Goal: Task Accomplishment & Management: Complete application form

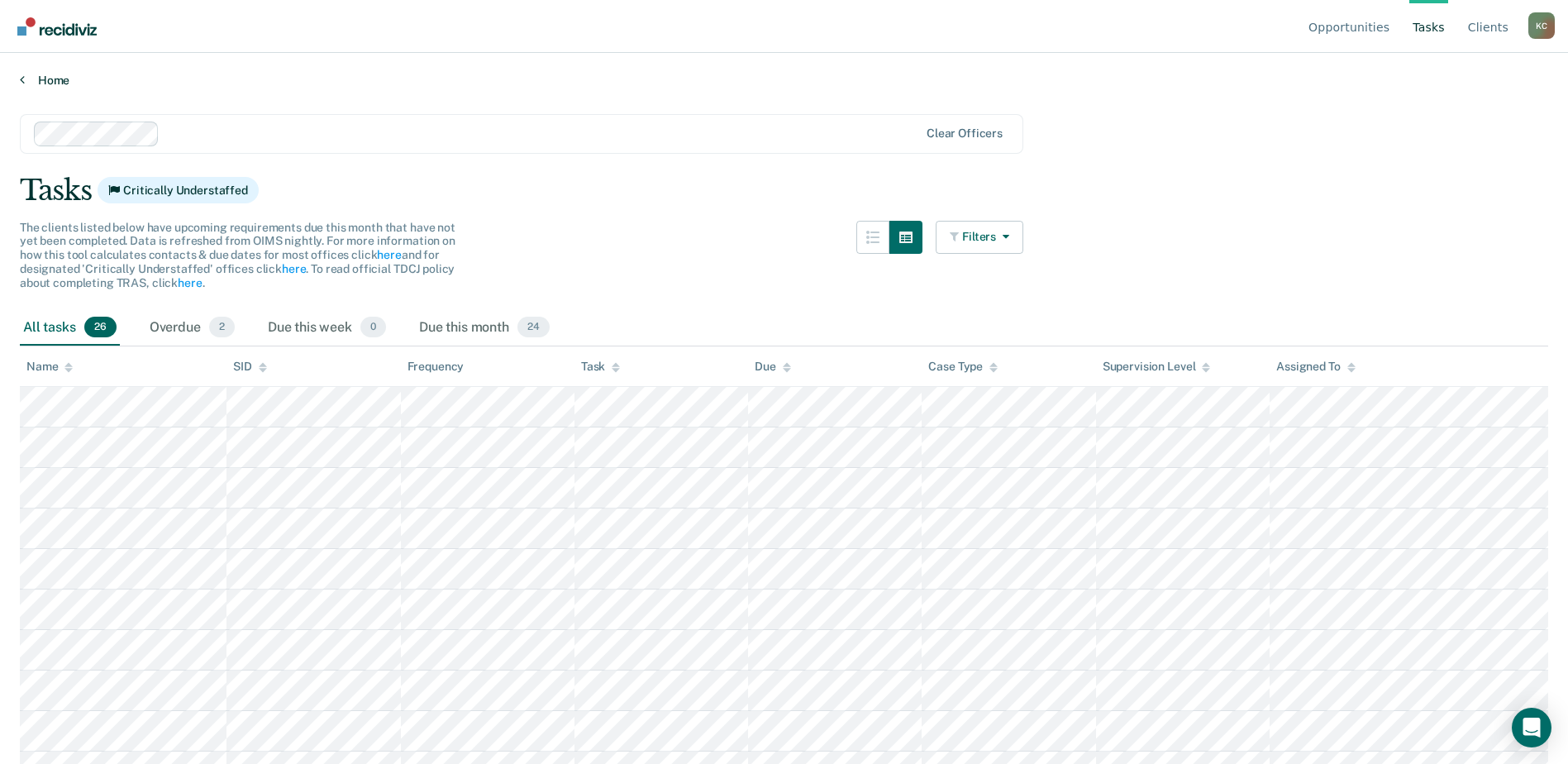
click at [41, 75] on link "Home" at bounding box center [784, 80] width 1528 height 15
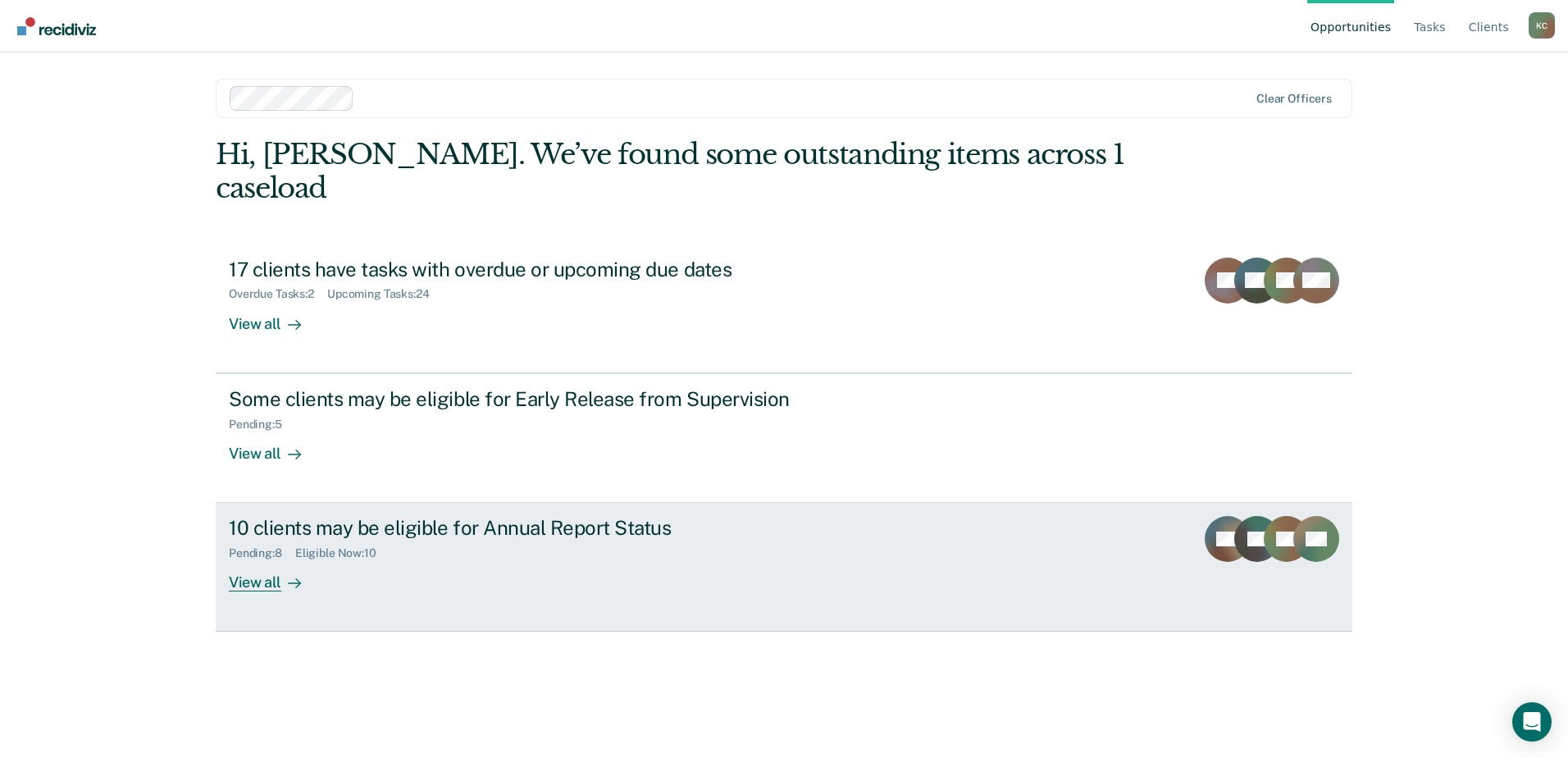
click at [255, 560] on div "View all" at bounding box center [275, 576] width 92 height 32
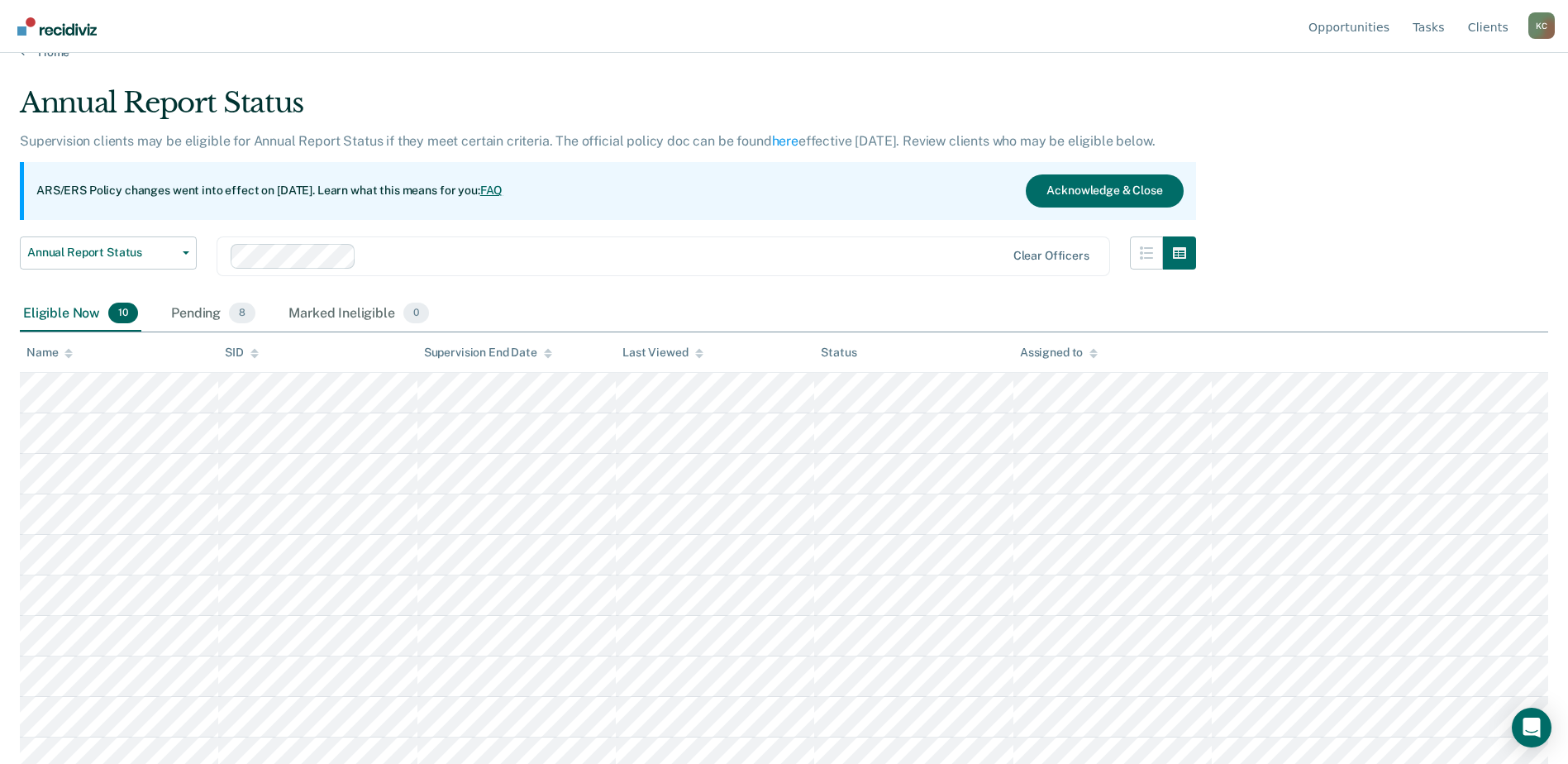
scroll to position [42, 0]
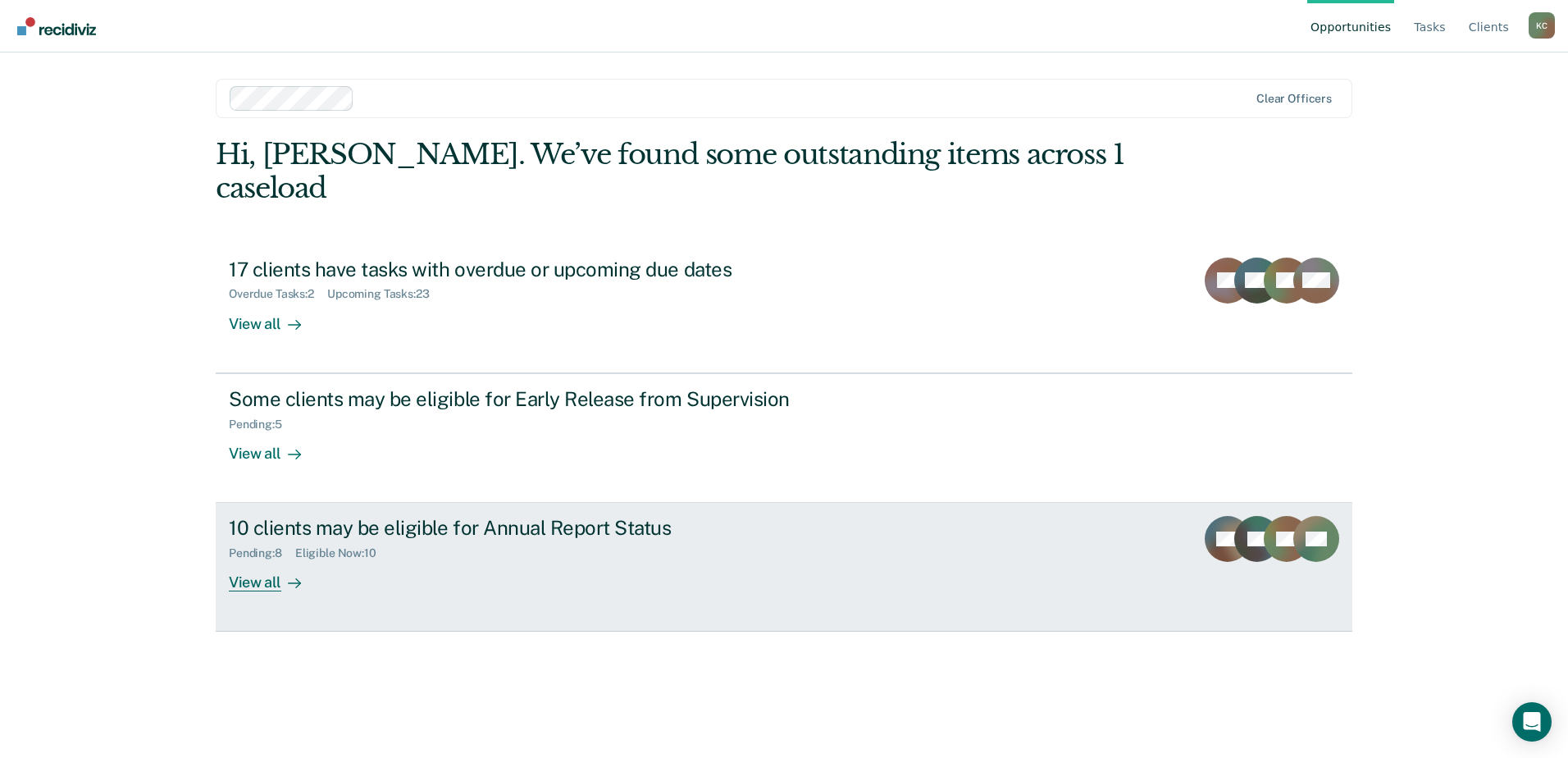
click at [253, 560] on div "View all" at bounding box center [275, 576] width 92 height 32
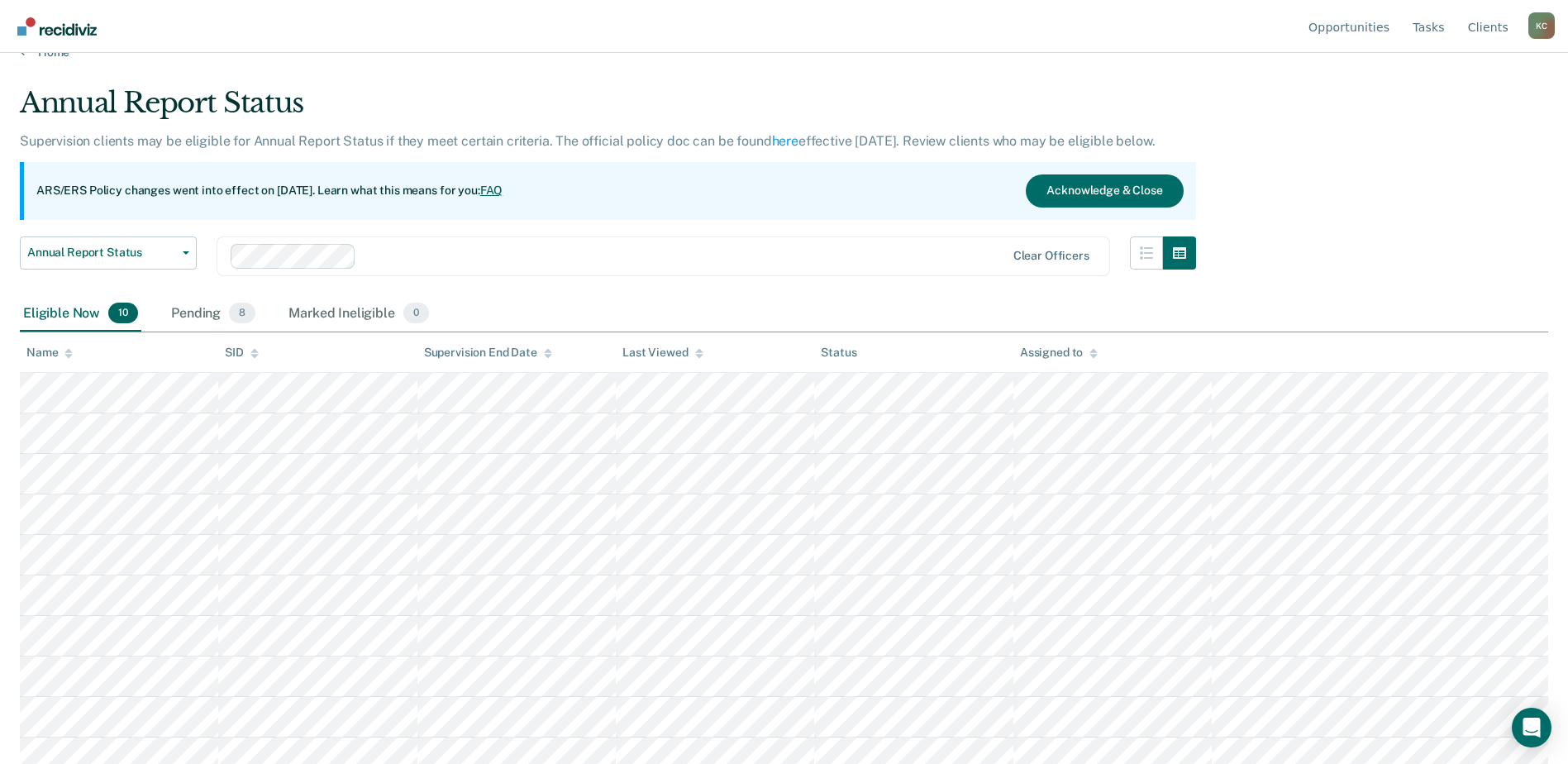
scroll to position [42, 0]
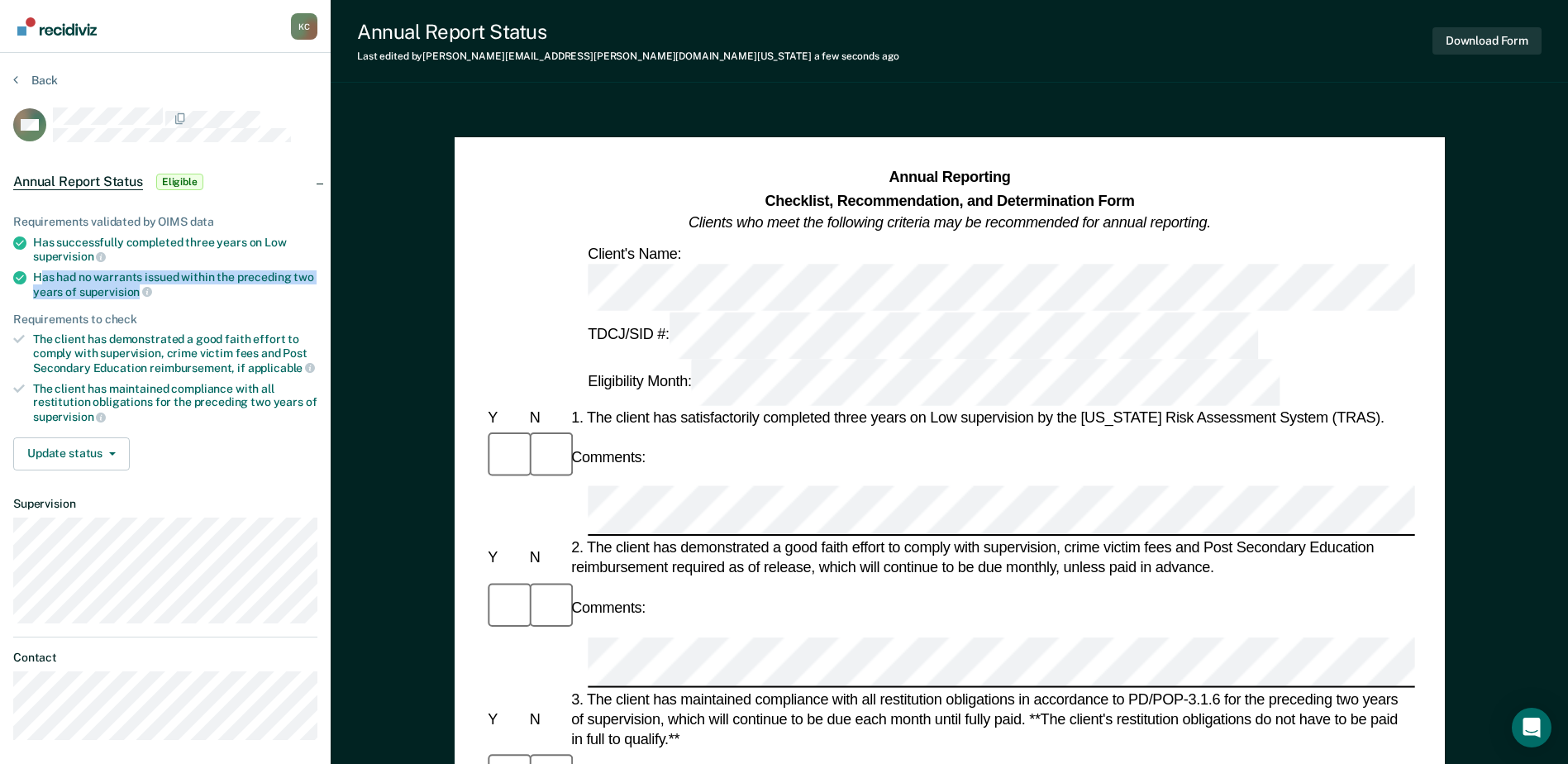
drag, startPoint x: 139, startPoint y: 288, endPoint x: 40, endPoint y: 270, distance: 100.6
click at [40, 270] on div "Has had no warrants issued within the preceding two years of supervision" at bounding box center [175, 284] width 284 height 29
drag, startPoint x: 40, startPoint y: 270, endPoint x: 45, endPoint y: 277, distance: 8.6
copy div "as had no warrants issued within the preceding two years of supervision"
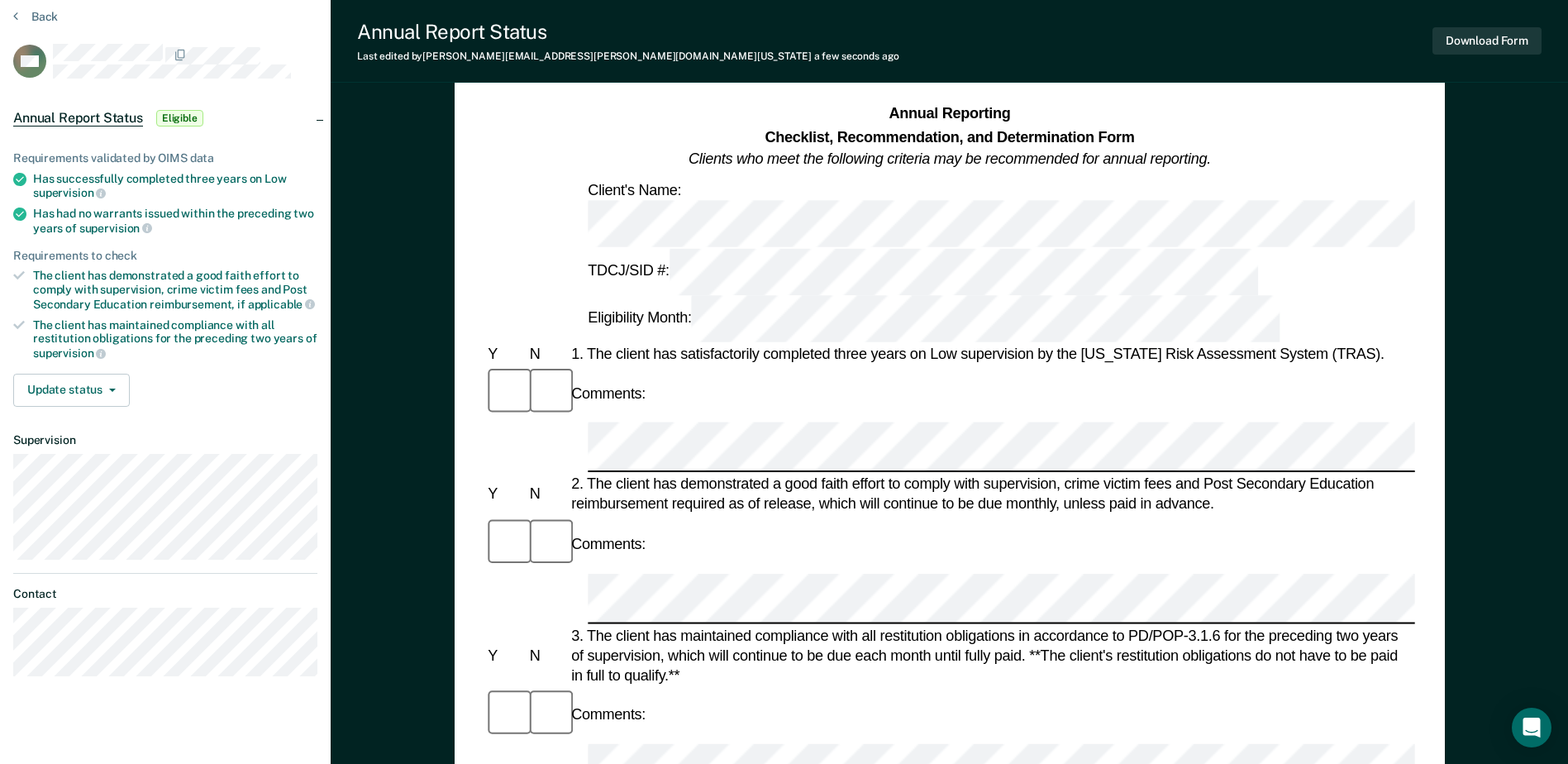
scroll to position [83, 0]
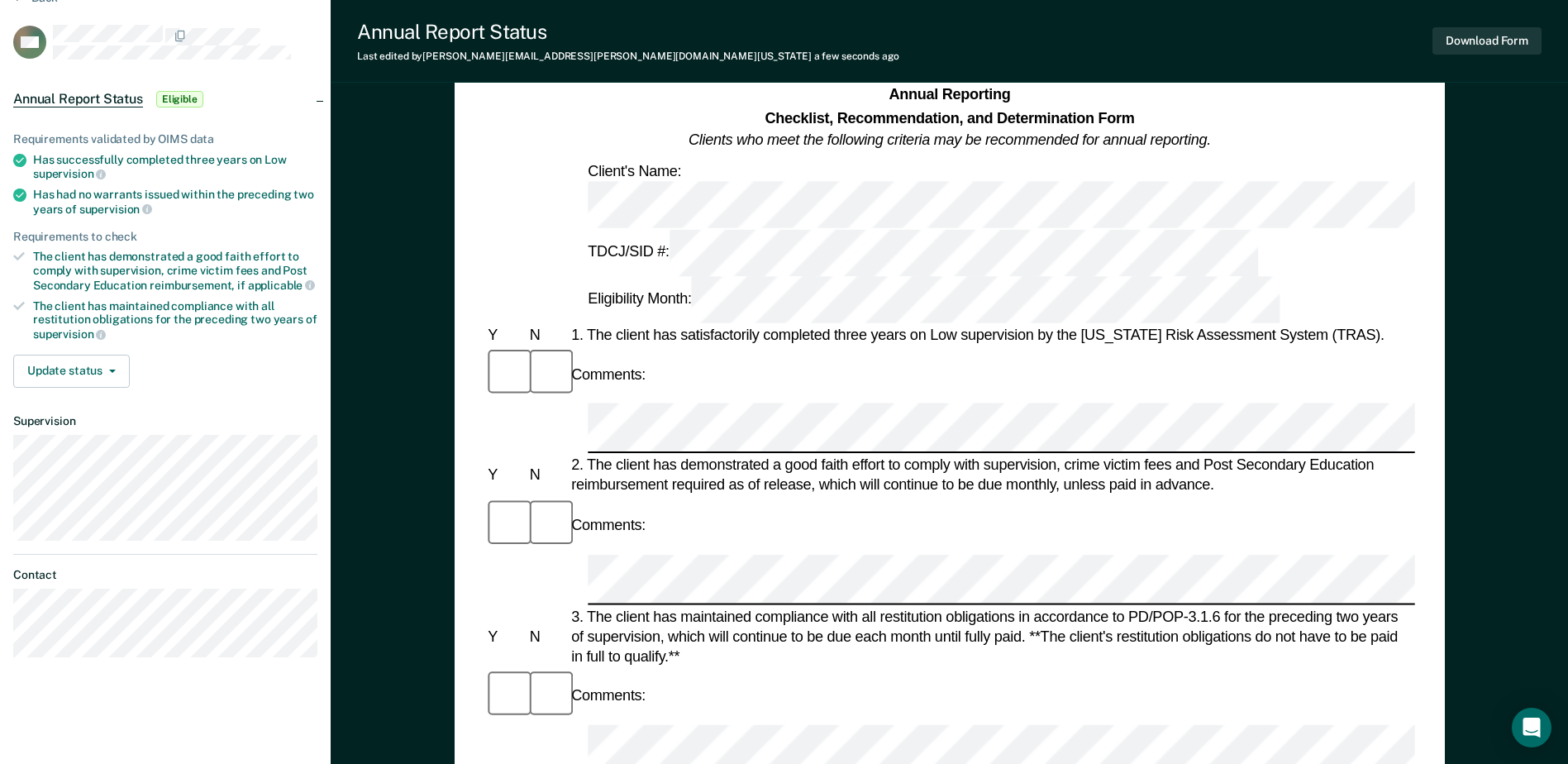
drag, startPoint x: 35, startPoint y: 157, endPoint x: 95, endPoint y: 169, distance: 61.2
click at [95, 169] on div "Has successfully completed three years on Low supervision" at bounding box center [175, 166] width 284 height 29
drag, startPoint x: 95, startPoint y: 169, endPoint x: 78, endPoint y: 170, distance: 17.0
copy div "Has successfully completed three years on Low supervision"
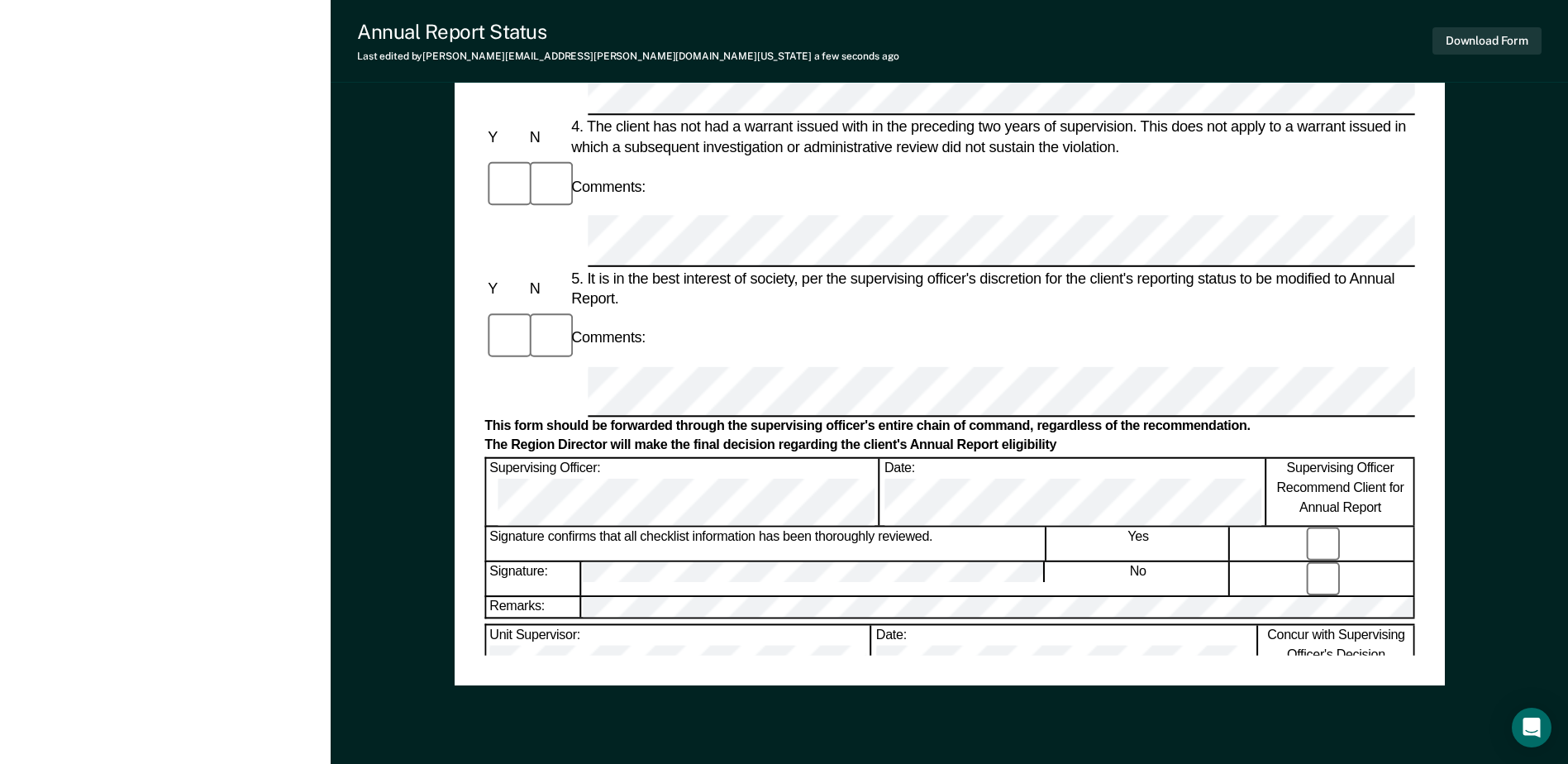
scroll to position [744, 0]
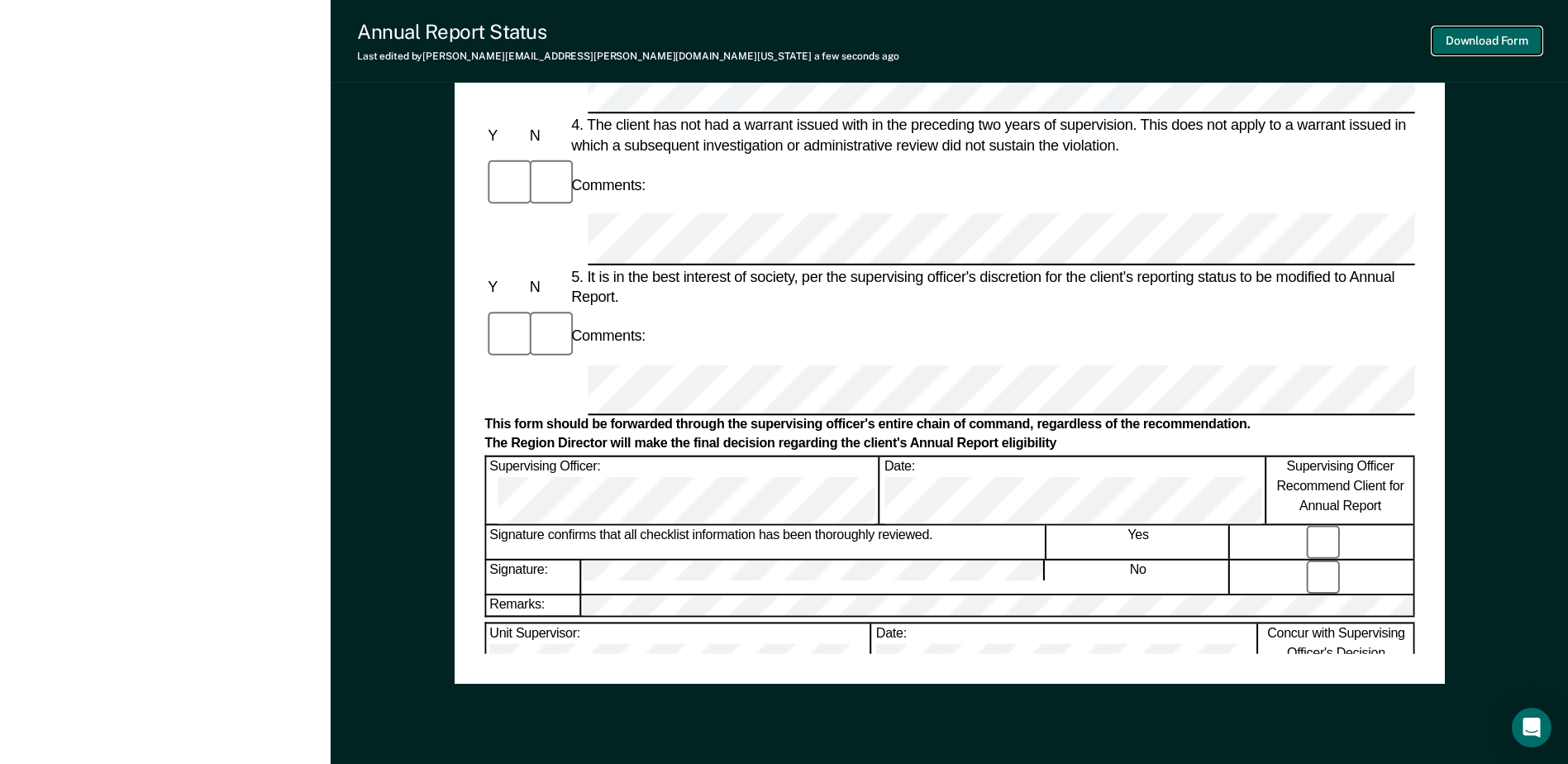
click at [1497, 50] on button "Download Form" at bounding box center [1487, 41] width 109 height 28
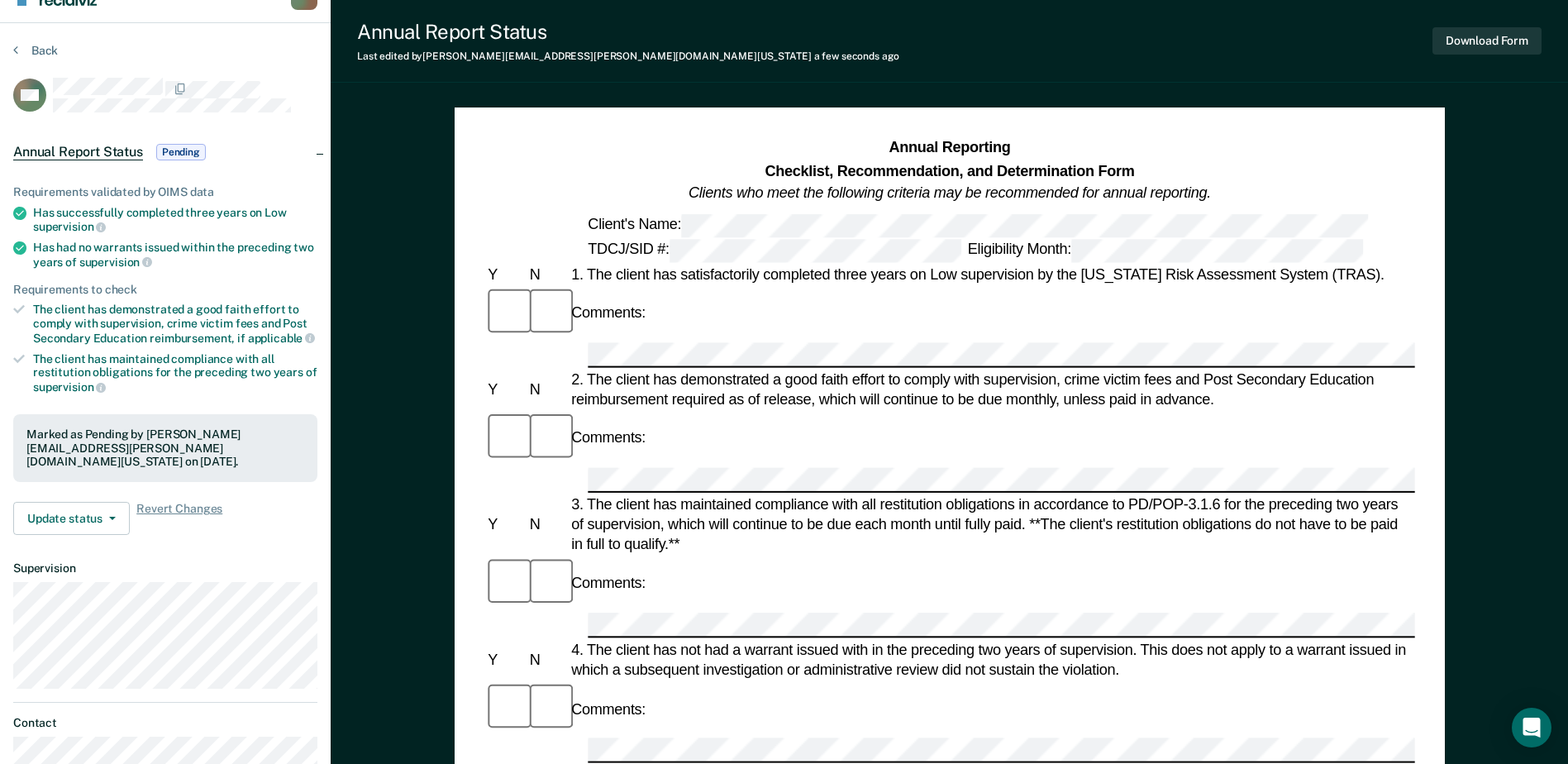
scroll to position [0, 0]
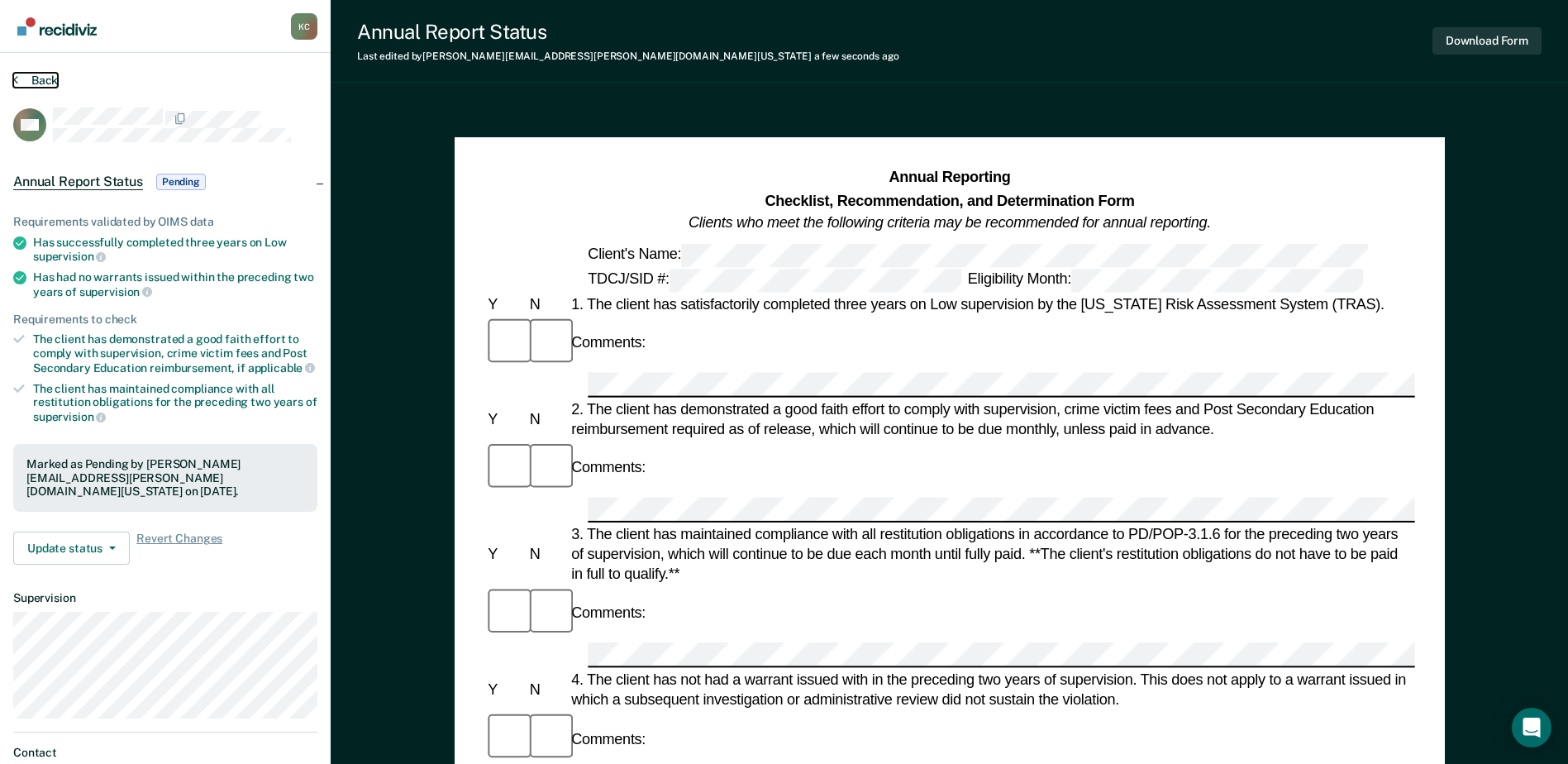
click at [38, 76] on button "Back" at bounding box center [35, 80] width 45 height 15
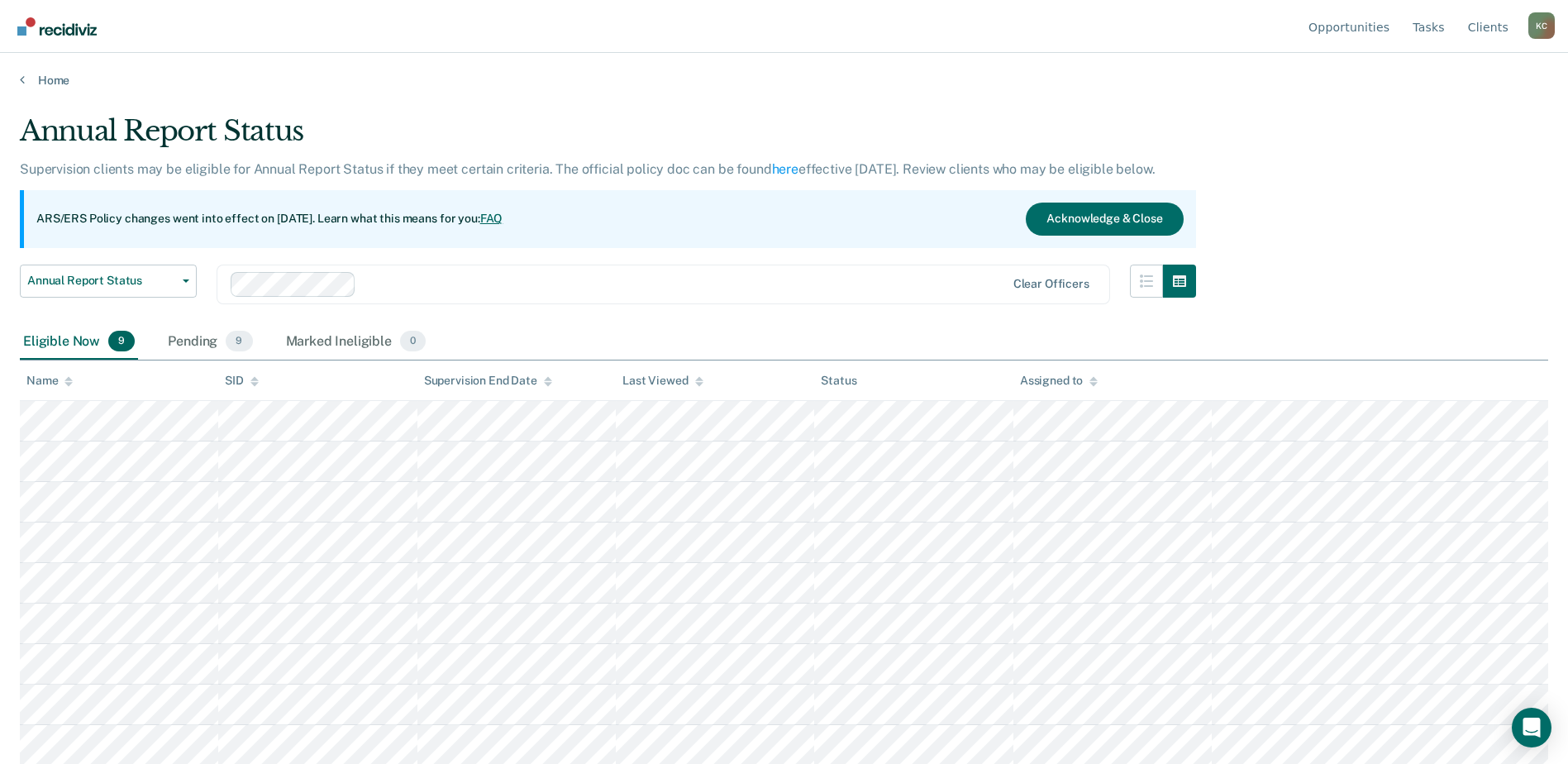
scroll to position [2, 0]
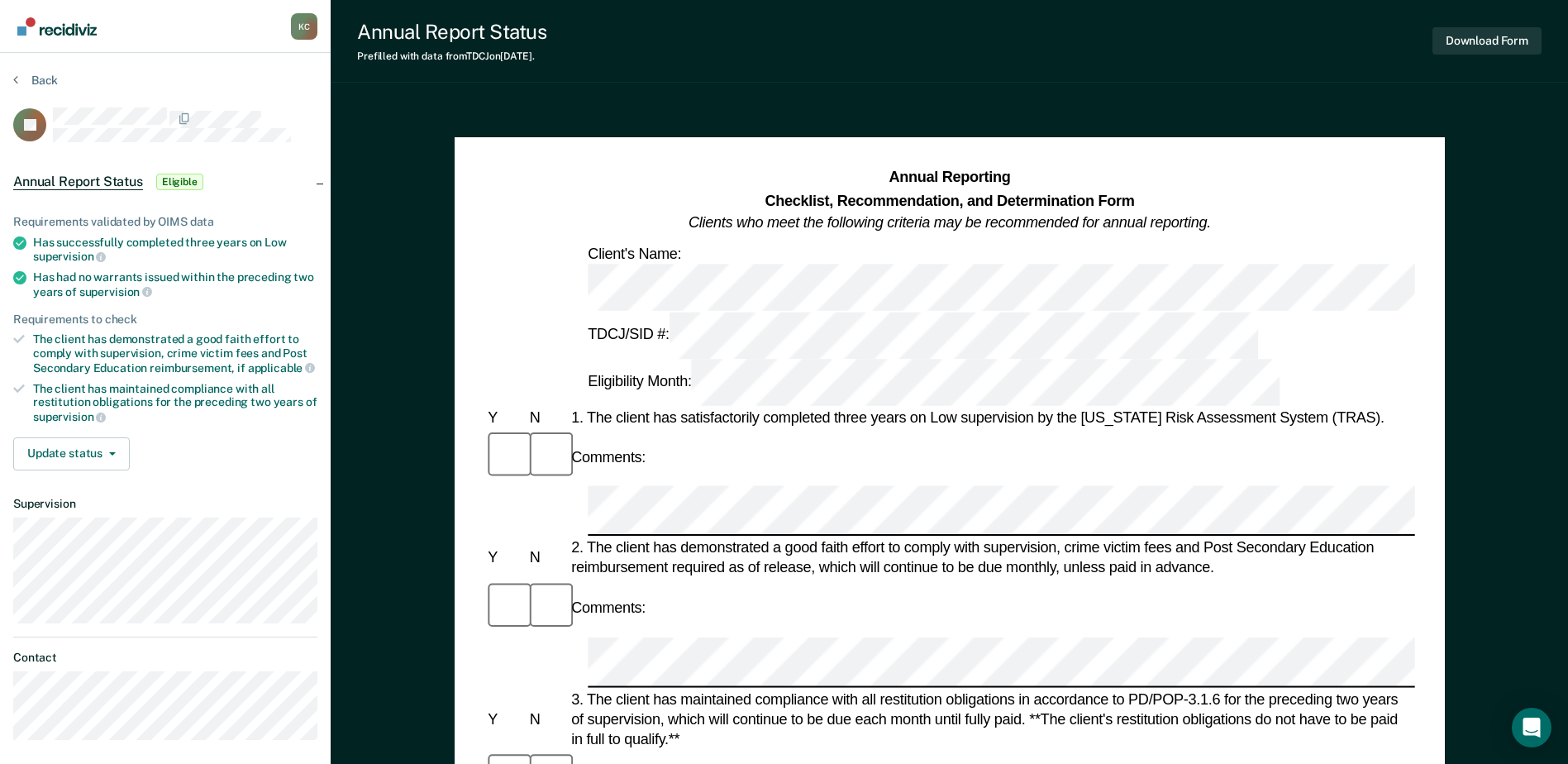
click at [627, 598] on div "Comments:" at bounding box center [609, 608] width 81 height 20
drag, startPoint x: 95, startPoint y: 253, endPoint x: 42, endPoint y: 234, distance: 56.3
click at [42, 235] on div "Has successfully completed three years on Low supervision" at bounding box center [175, 249] width 284 height 29
drag, startPoint x: 42, startPoint y: 234, endPoint x: 53, endPoint y: 245, distance: 15.6
copy div "as successfully completed three years on Low supervision"
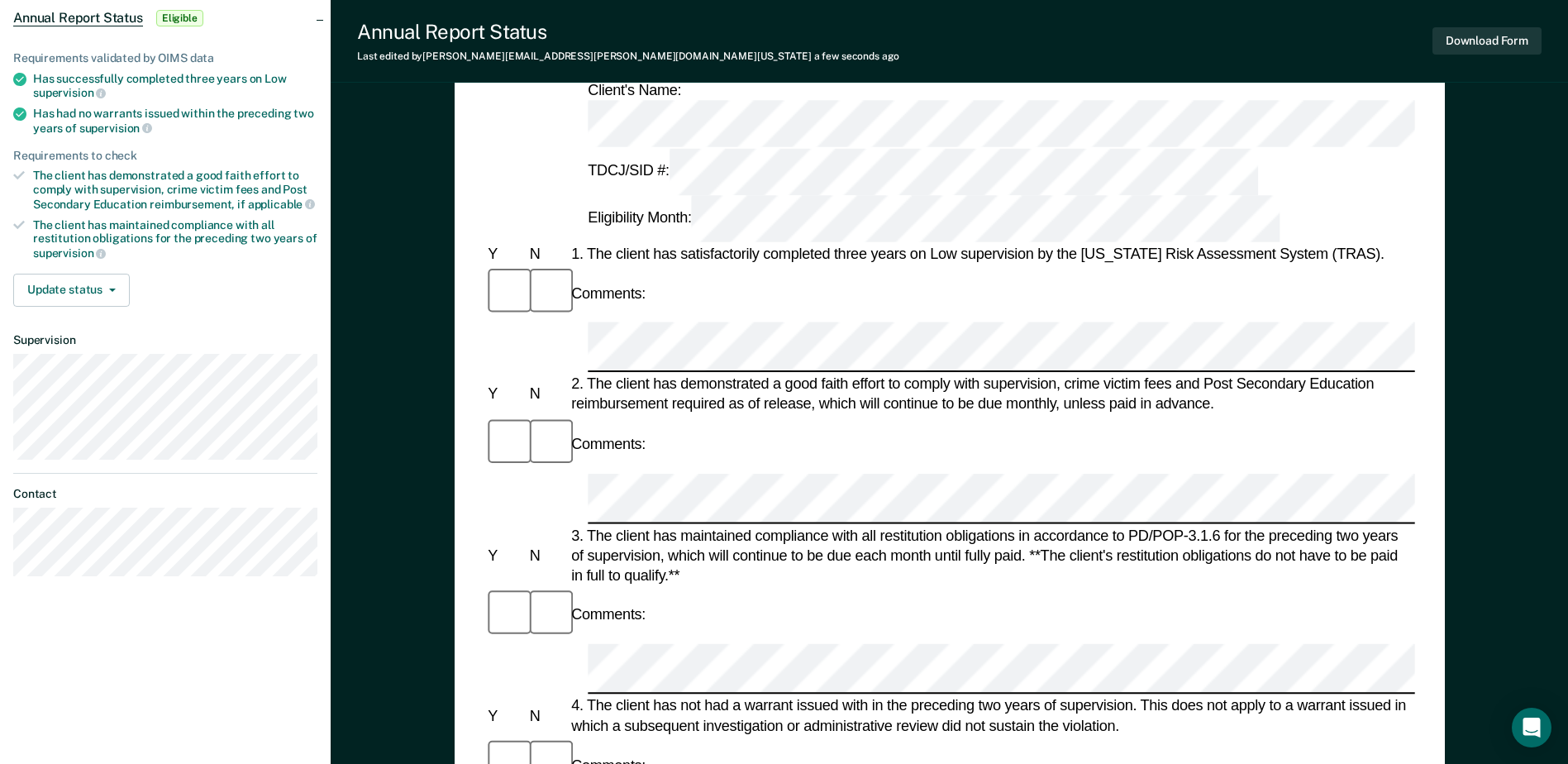
scroll to position [165, 0]
drag, startPoint x: 45, startPoint y: 105, endPoint x: 139, endPoint y: 125, distance: 96.1
click at [139, 125] on div "Has had no warrants issued within the preceding two years of supervision" at bounding box center [175, 119] width 284 height 29
drag, startPoint x: 139, startPoint y: 125, endPoint x: 125, endPoint y: 130, distance: 14.9
copy div "as had no warrants issued within the preceding two years of supervision"
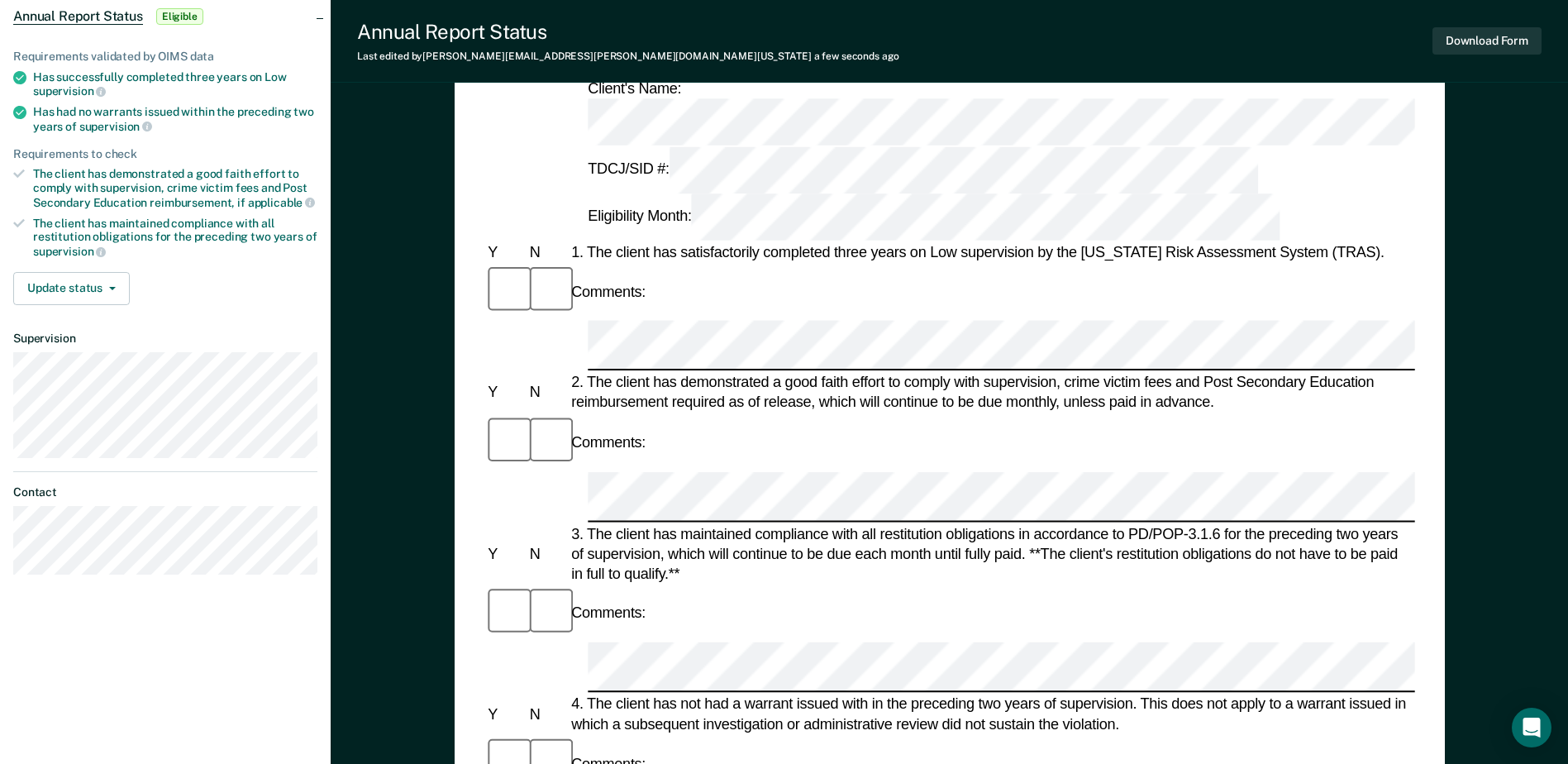
click at [634, 735] on div "Comments:" at bounding box center [949, 763] width 930 height 55
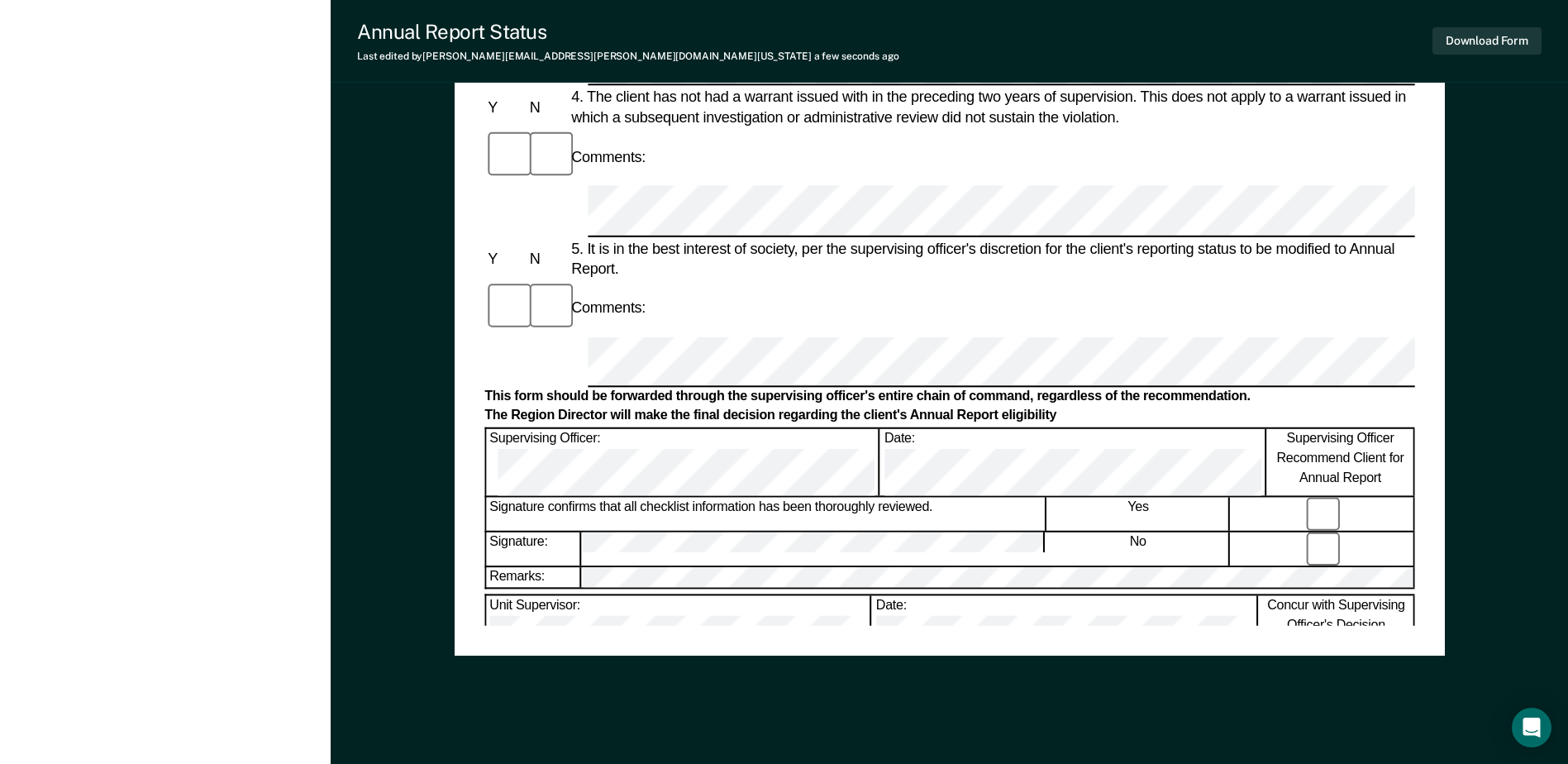
scroll to position [793, 0]
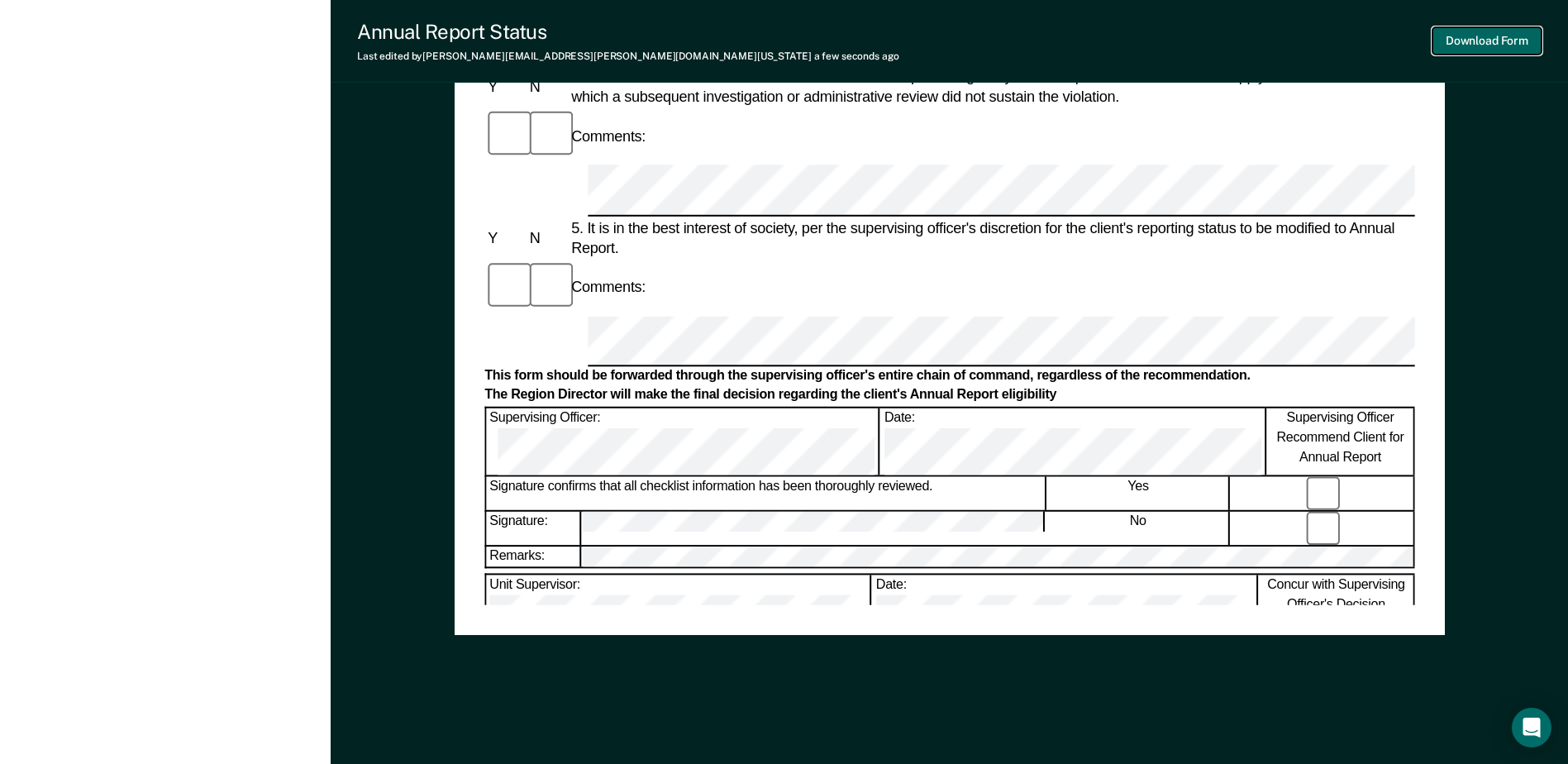
click at [1471, 31] on button "Download Form" at bounding box center [1487, 41] width 109 height 28
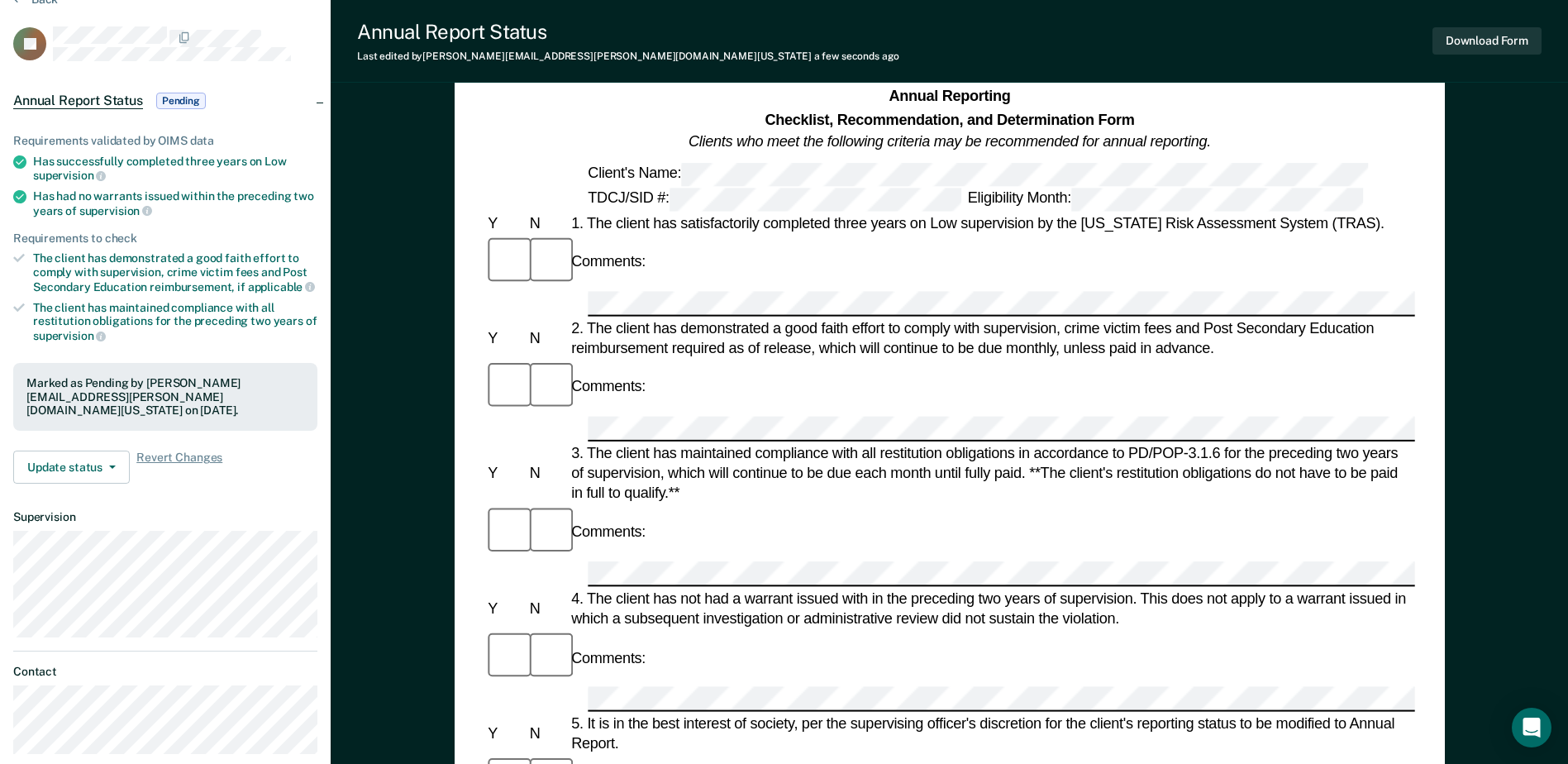
scroll to position [0, 0]
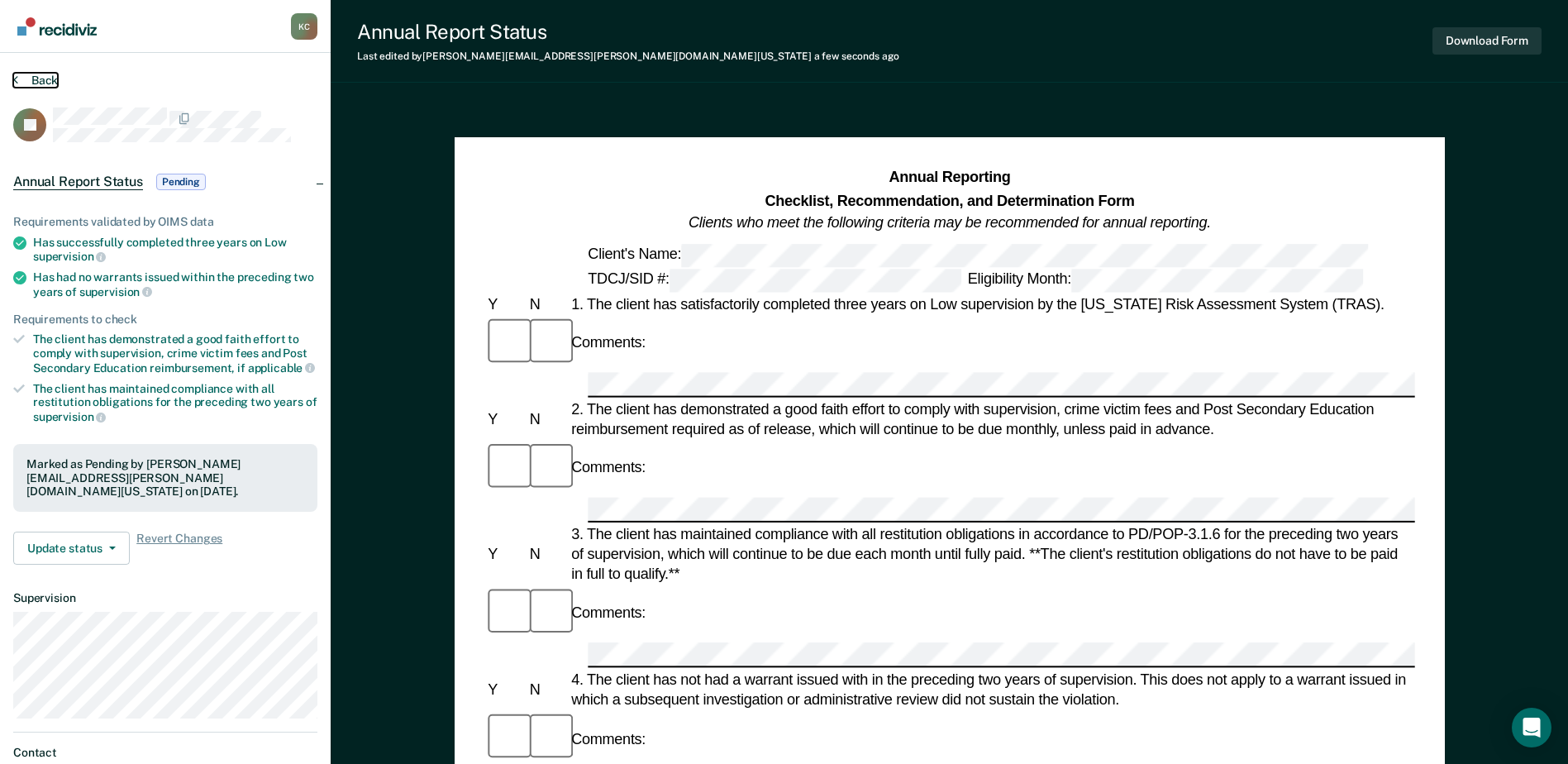
click at [45, 78] on button "Back" at bounding box center [35, 80] width 45 height 15
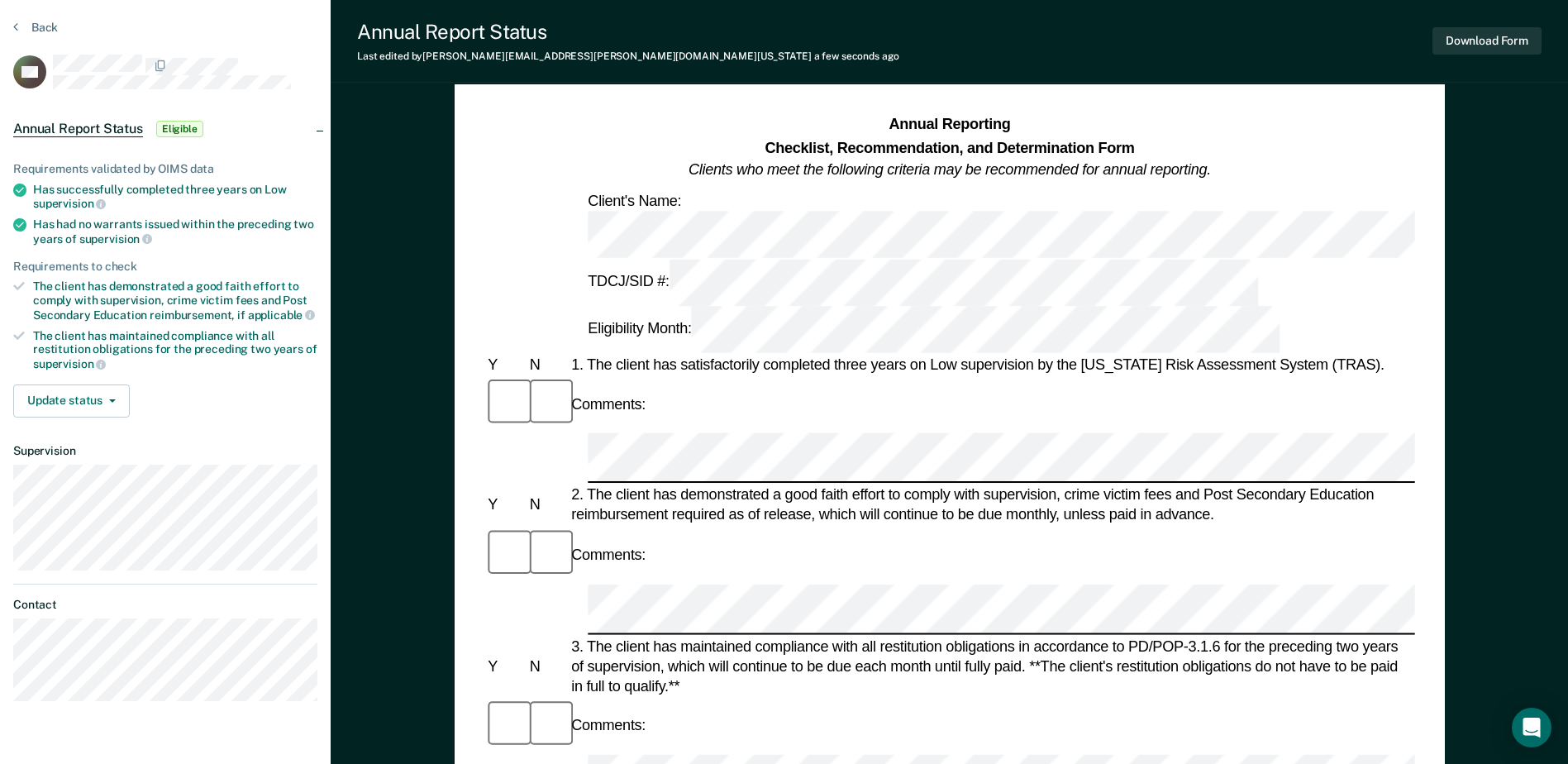
scroll to position [83, 0]
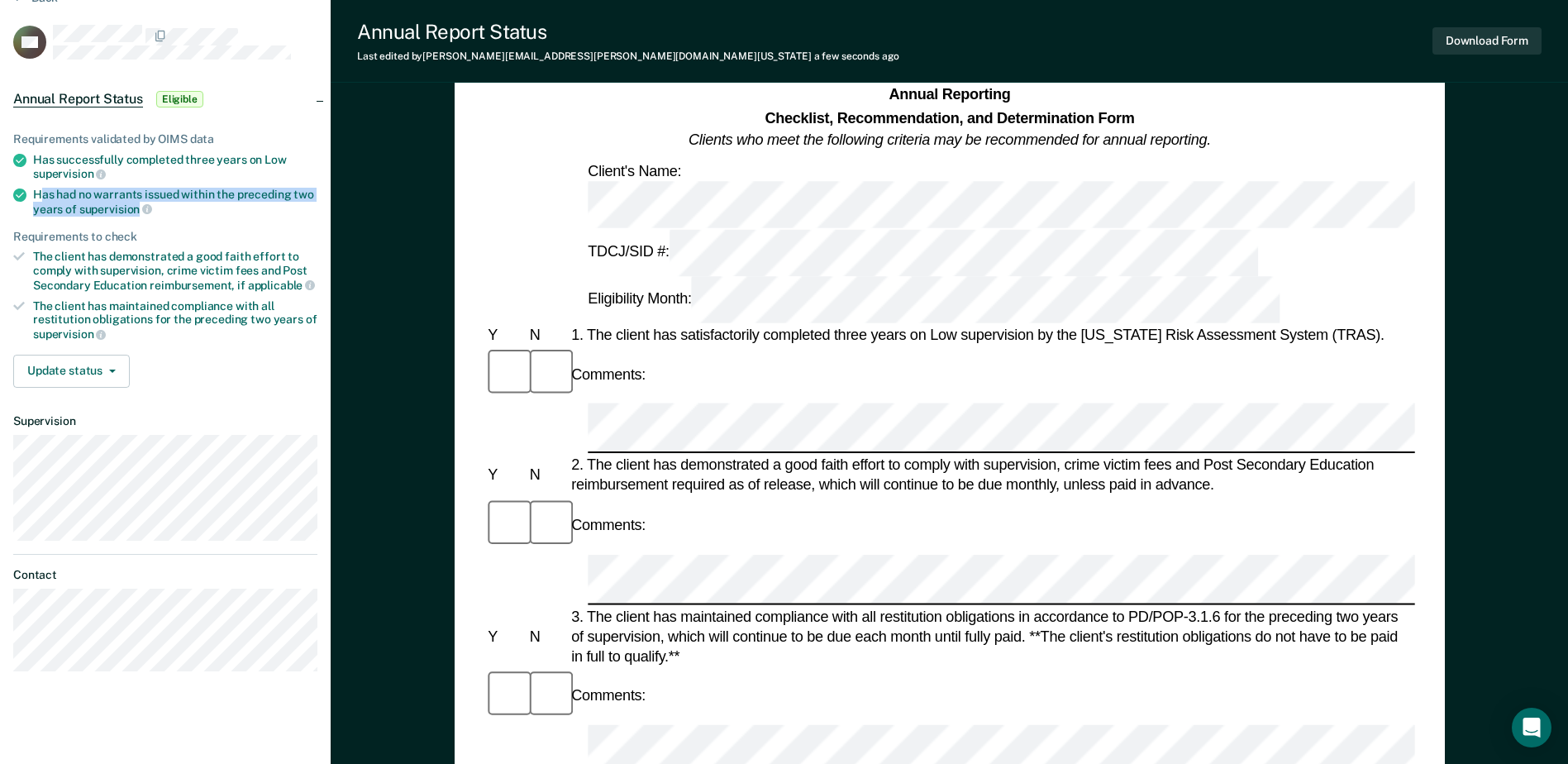
drag, startPoint x: 116, startPoint y: 200, endPoint x: 42, endPoint y: 188, distance: 75.0
click at [42, 188] on div "Has had no warrants issued within the preceding two years of supervision" at bounding box center [175, 201] width 284 height 29
copy div "as had no warrants issued within the preceding two years of supervision"
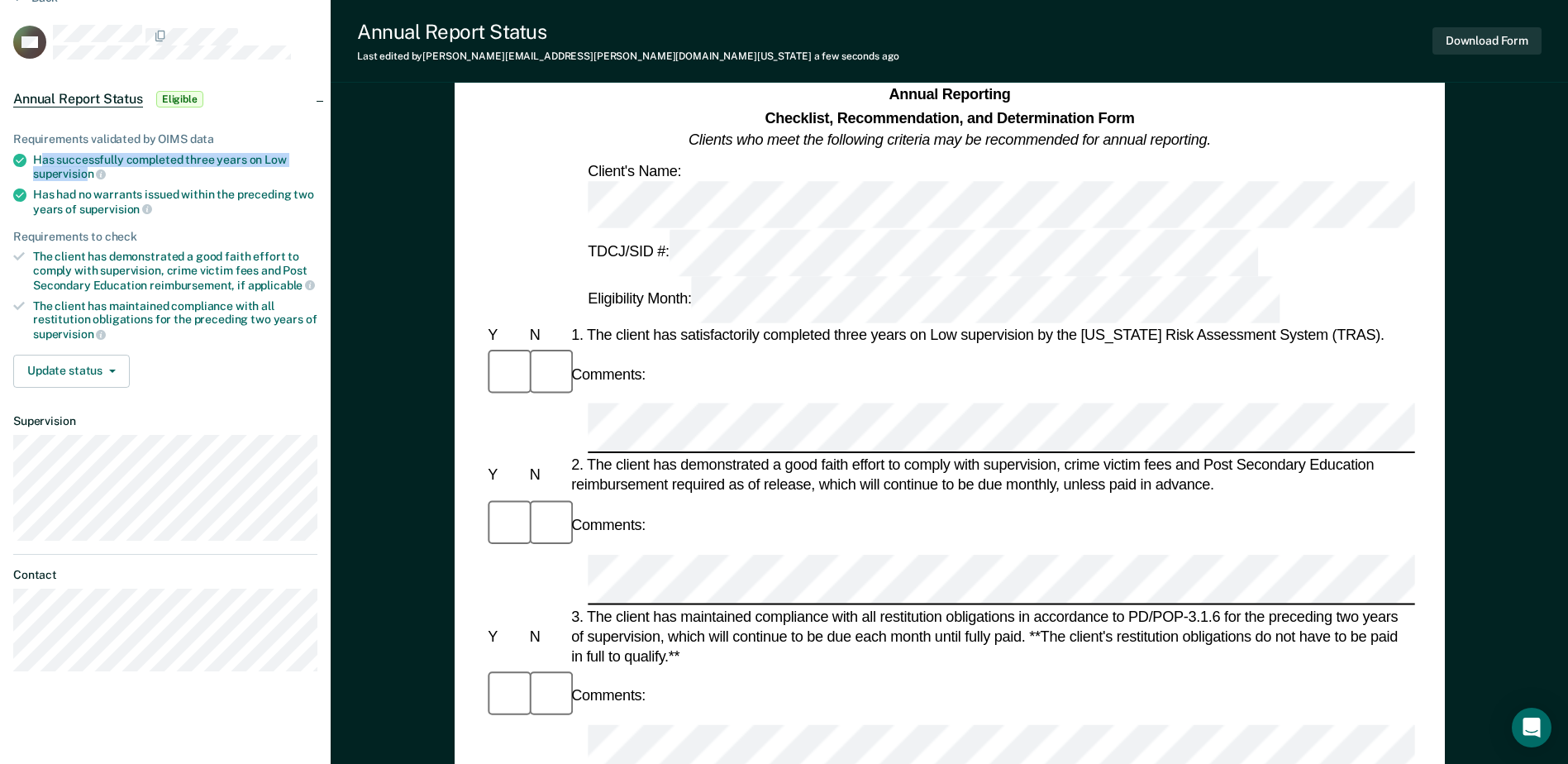
drag, startPoint x: 90, startPoint y: 171, endPoint x: 44, endPoint y: 152, distance: 49.8
click at [44, 153] on div "Has successfully completed three years on Low supervision" at bounding box center [175, 166] width 284 height 29
drag, startPoint x: 44, startPoint y: 152, endPoint x: 54, endPoint y: 165, distance: 16.4
copy div "as successfully completed three years on Low supervisio"
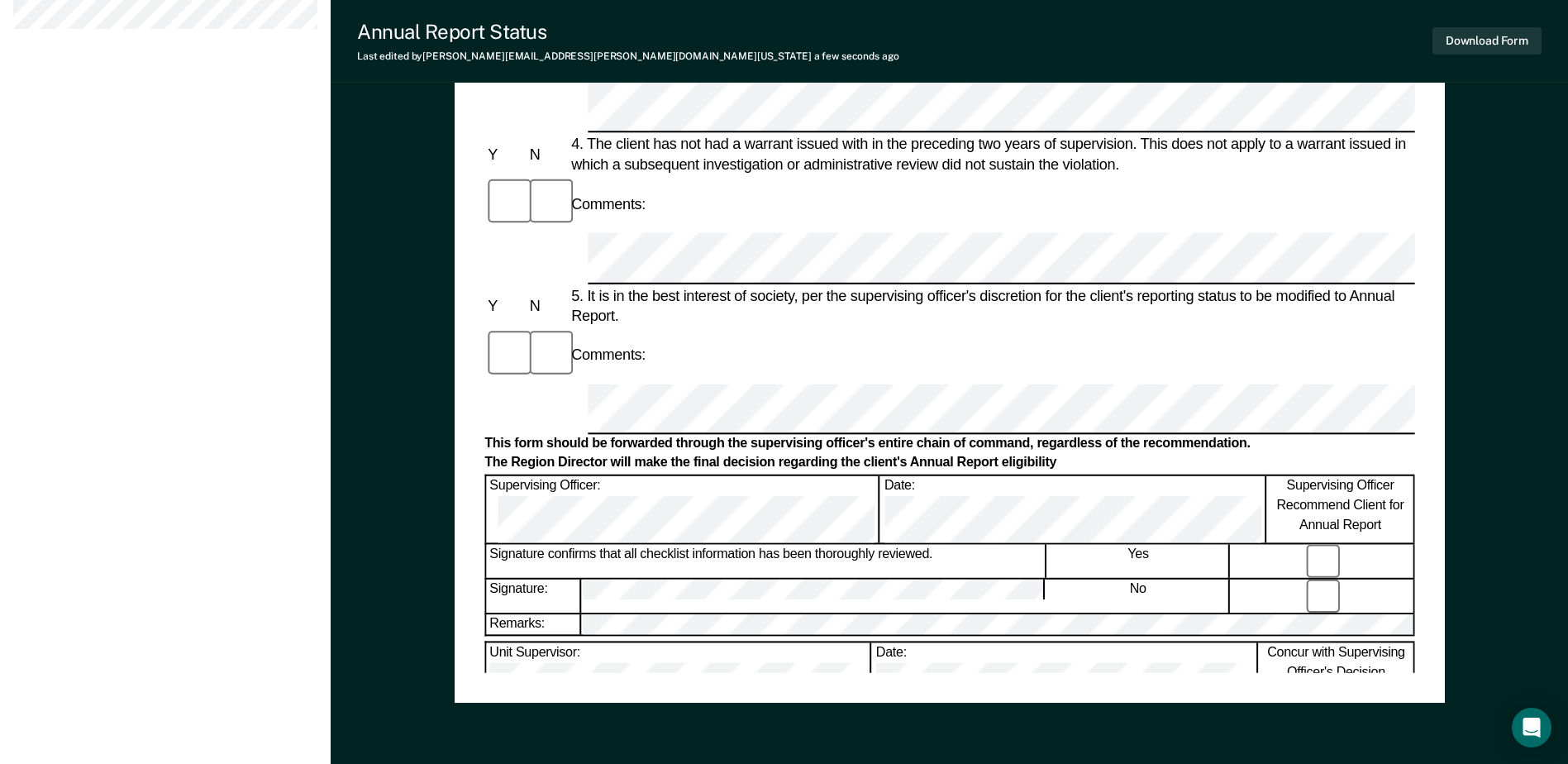
scroll to position [744, 0]
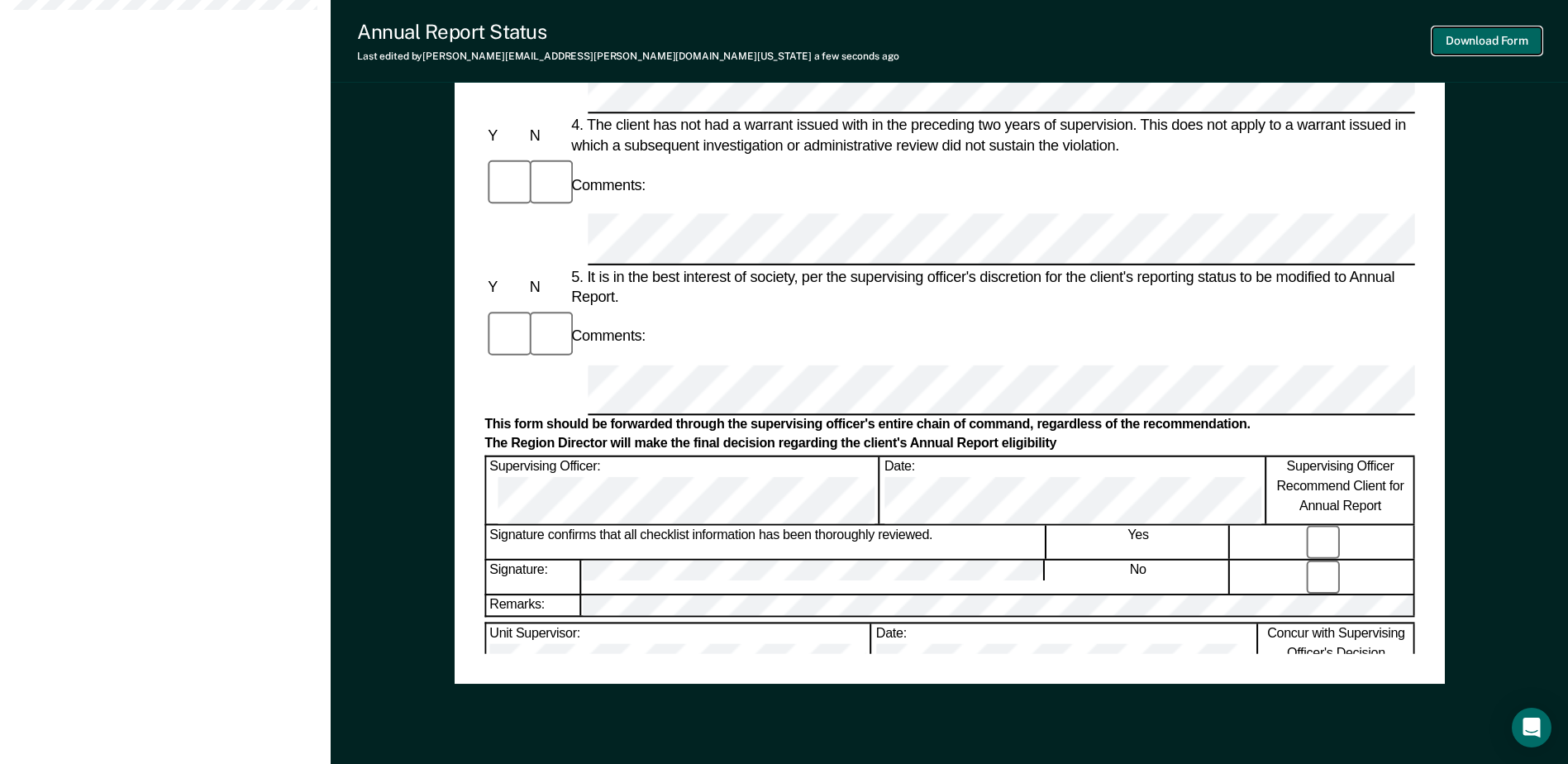
click at [1467, 44] on button "Download Form" at bounding box center [1487, 41] width 109 height 28
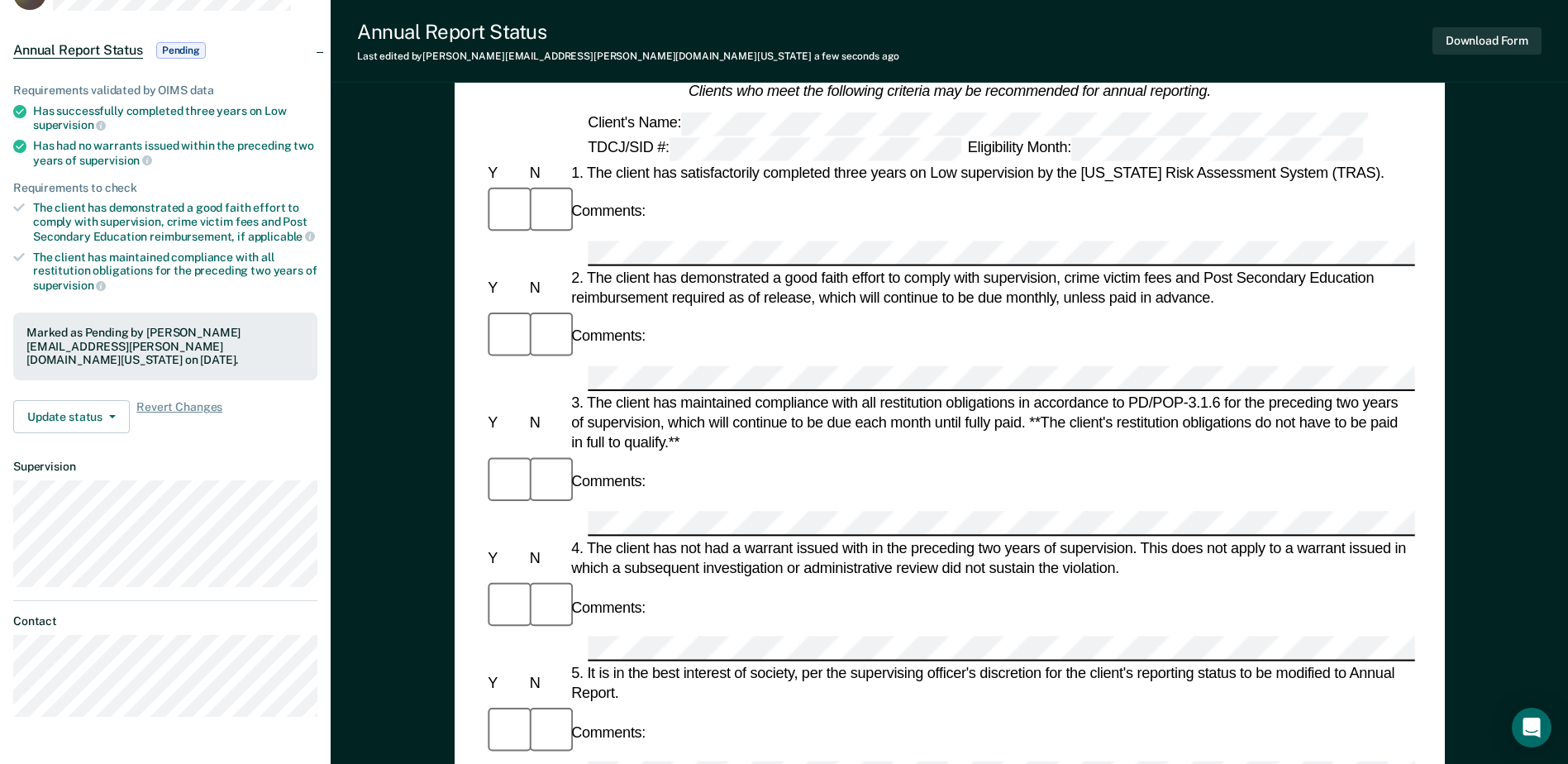
scroll to position [0, 0]
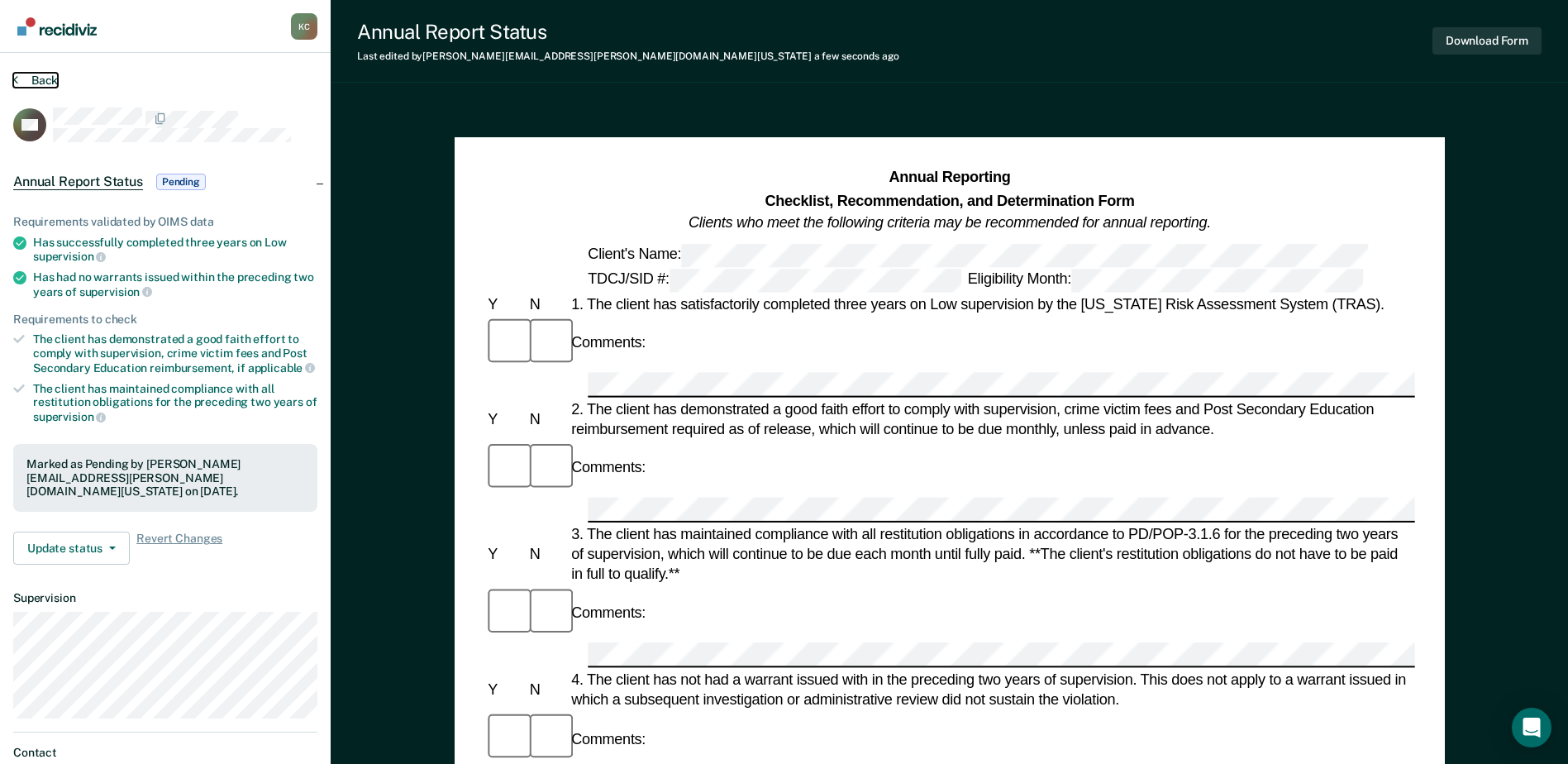
click at [52, 74] on button "Back" at bounding box center [35, 80] width 45 height 15
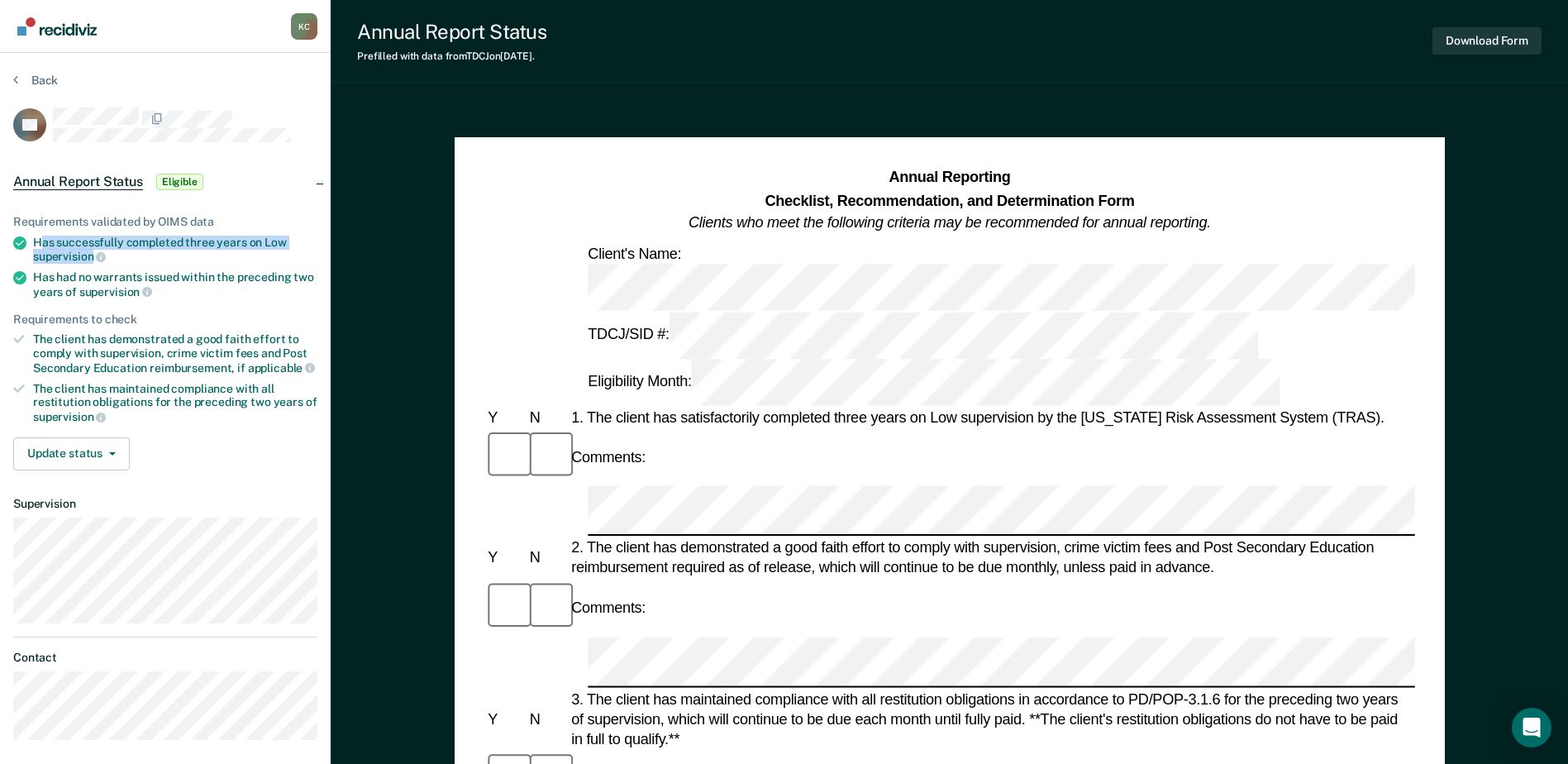
drag, startPoint x: 95, startPoint y: 254, endPoint x: 40, endPoint y: 236, distance: 57.9
click at [40, 236] on div "Has successfully completed three years on Low supervision" at bounding box center [175, 249] width 284 height 29
drag, startPoint x: 40, startPoint y: 236, endPoint x: 46, endPoint y: 250, distance: 15.2
copy div "as successfully completed three years on Low supervision"
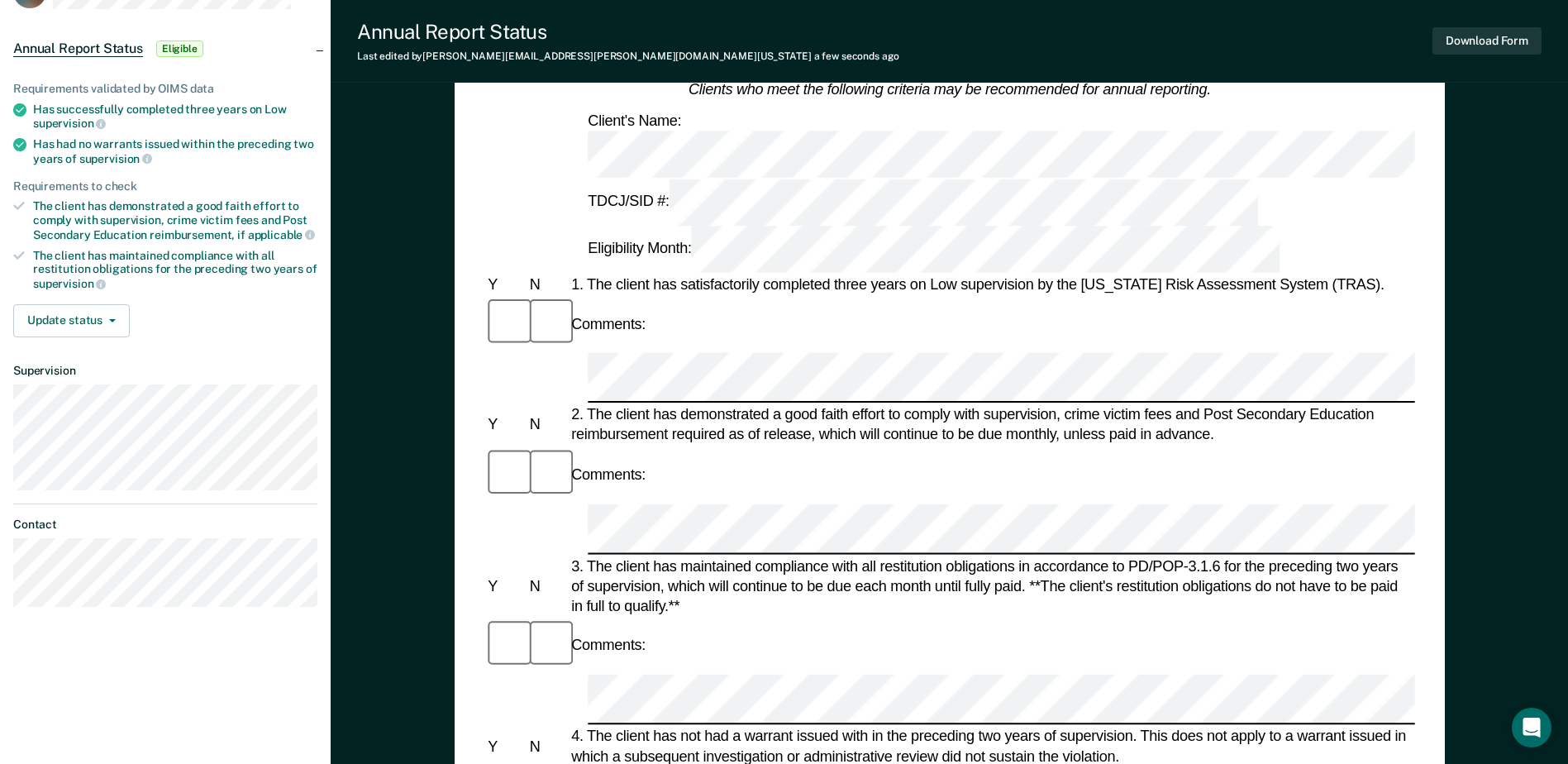
scroll to position [165, 0]
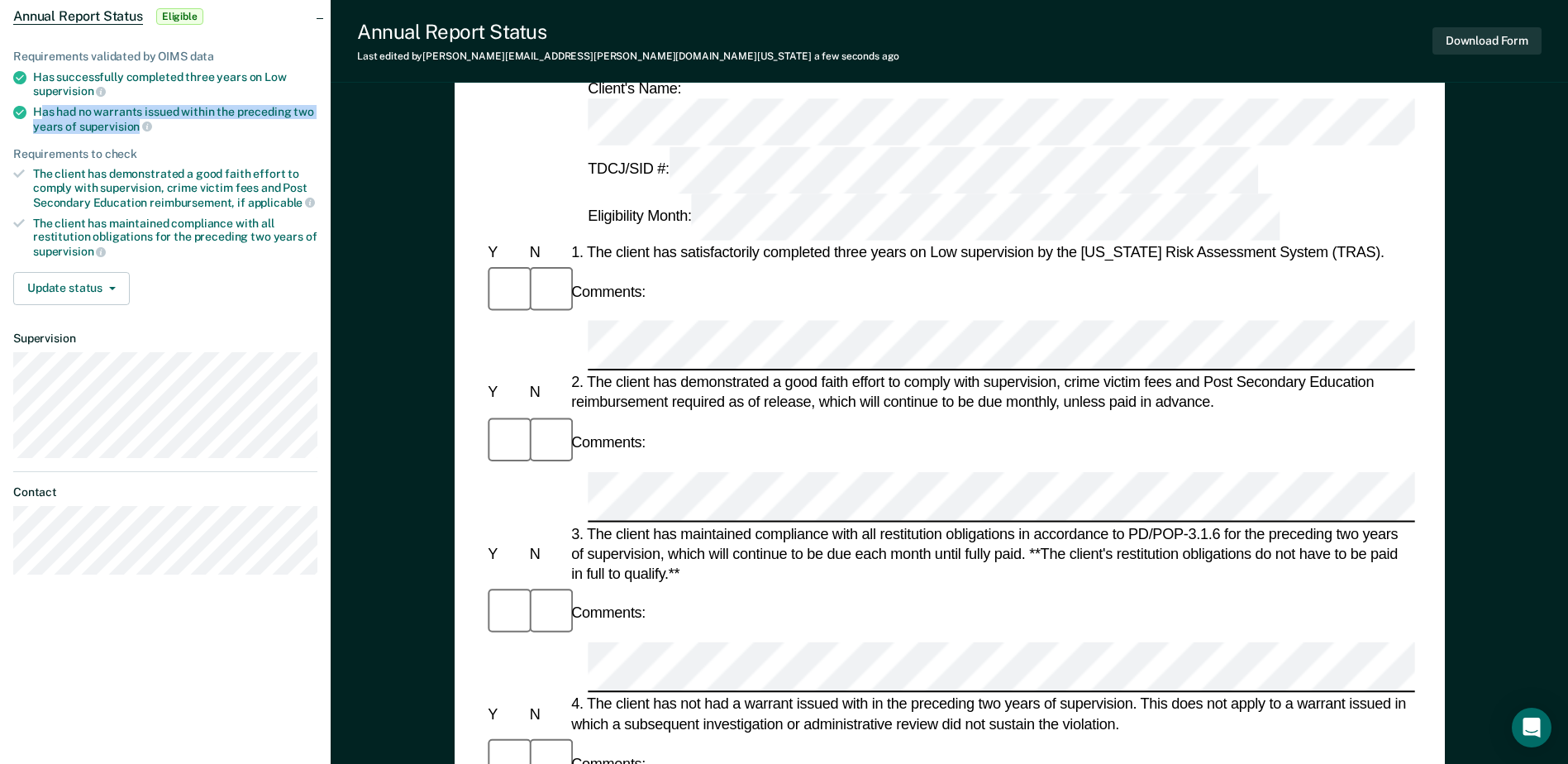
drag, startPoint x: 137, startPoint y: 122, endPoint x: 44, endPoint y: 102, distance: 95.1
click at [44, 102] on ul "Requirements validated by OIMS data Has successfully completed three years on L…" at bounding box center [165, 154] width 304 height 209
drag, startPoint x: 44, startPoint y: 102, endPoint x: 53, endPoint y: 123, distance: 22.8
copy div "as had no warrants issued within the preceding two years of supervision"
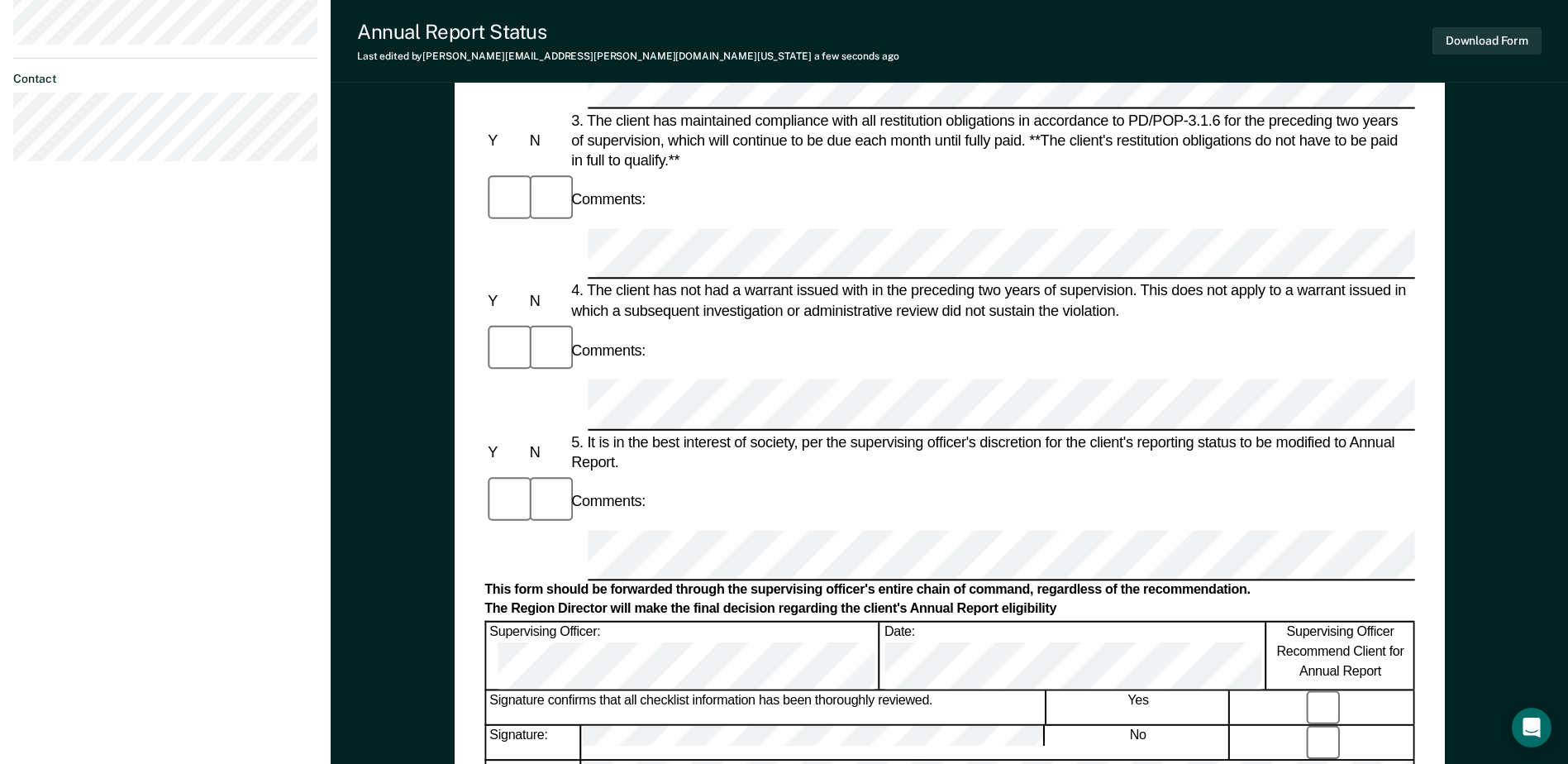
scroll to position [661, 0]
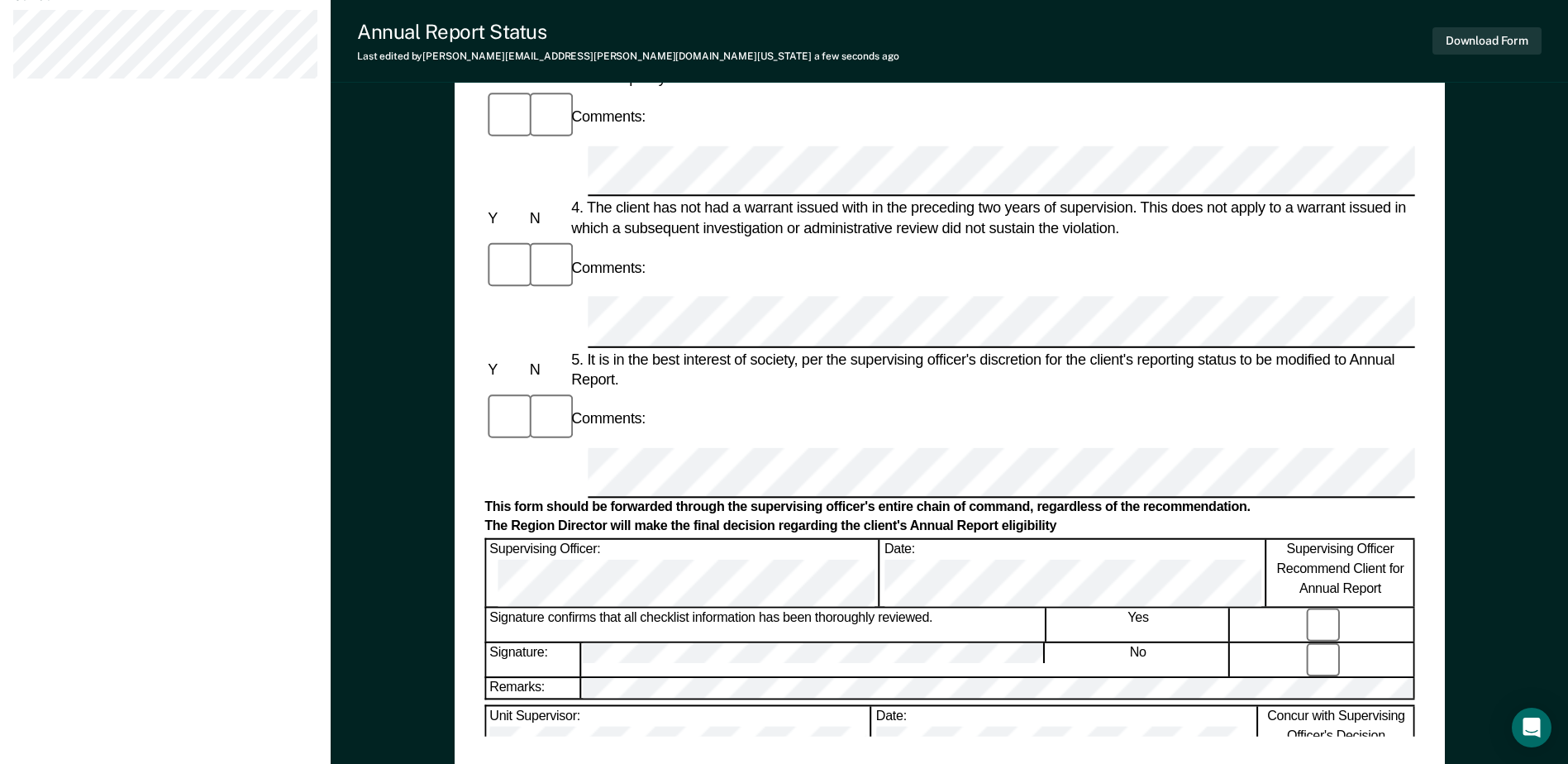
click at [1497, 143] on div "Annual Reporting Checklist, Recommendation, and Determination Form Clients who …" at bounding box center [950, 167] width 1238 height 1454
click at [1508, 40] on button "Download Form" at bounding box center [1487, 41] width 109 height 28
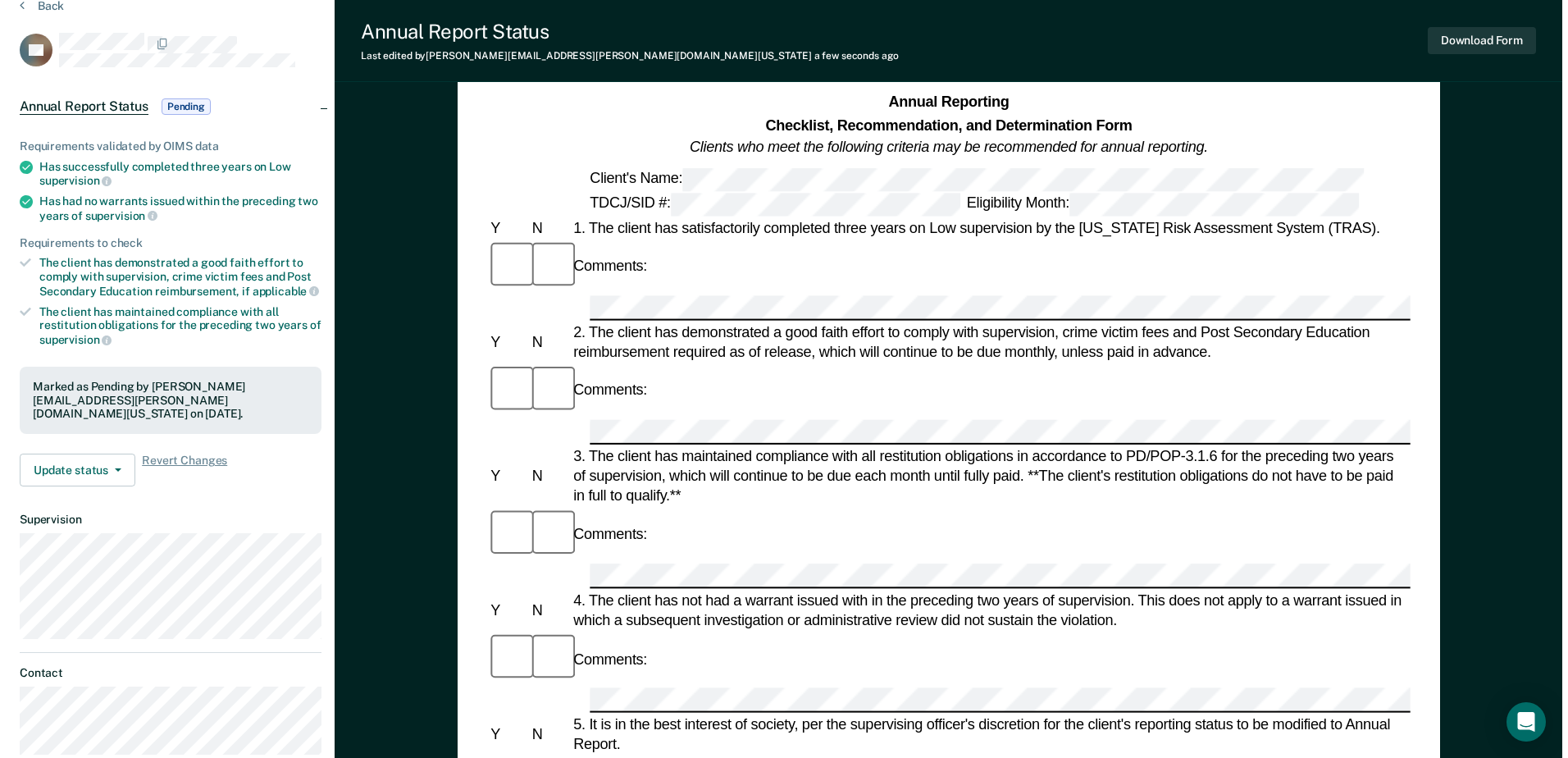
scroll to position [0, 0]
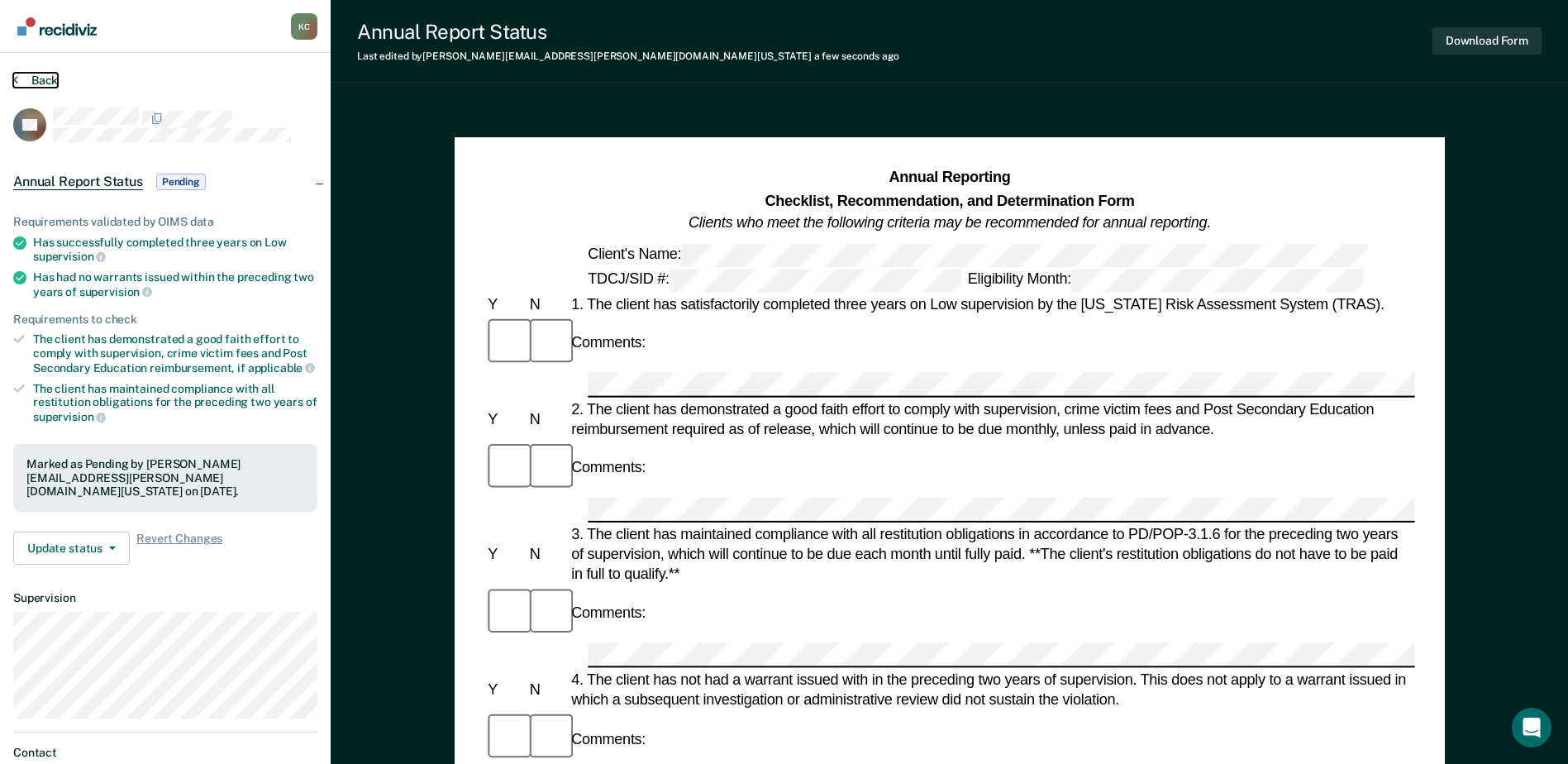
click at [32, 80] on button "Back" at bounding box center [35, 80] width 45 height 15
